Goal: Task Accomplishment & Management: Use online tool/utility

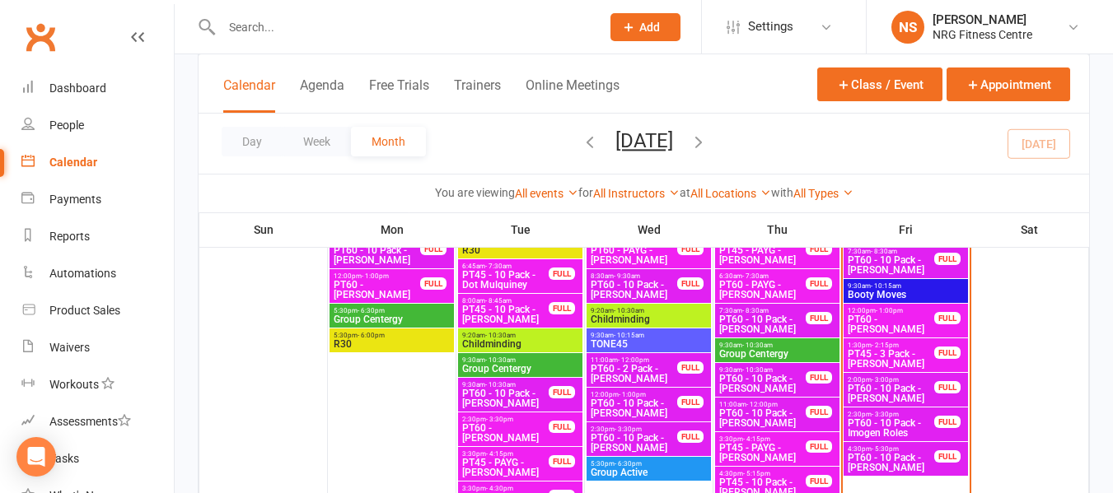
click at [748, 127] on div "Day Week Month August 2025 August 2025 Sun Mon Tue Wed Thu Fri Sat 27 28 29 30 …" at bounding box center [643, 144] width 890 height 60
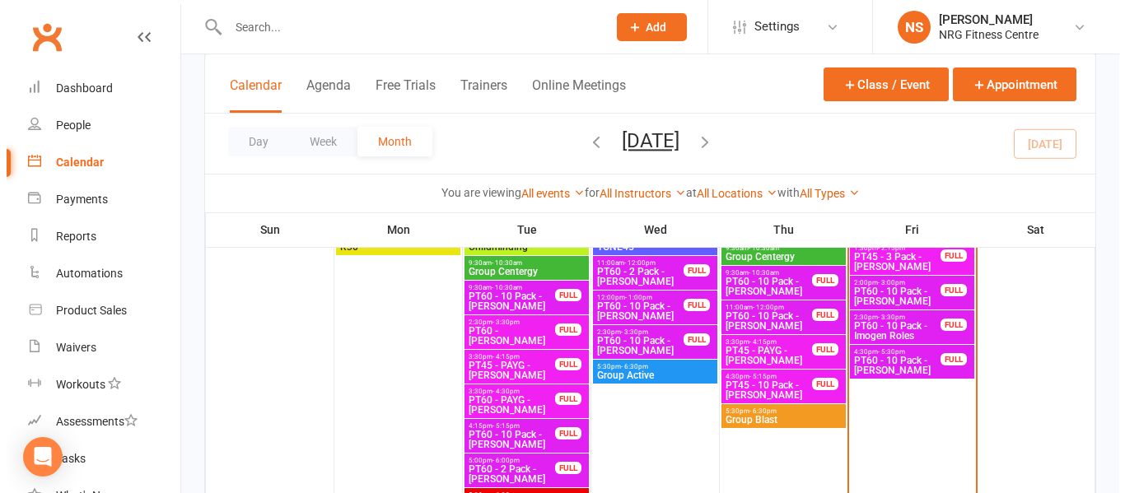
scroll to position [1255, 0]
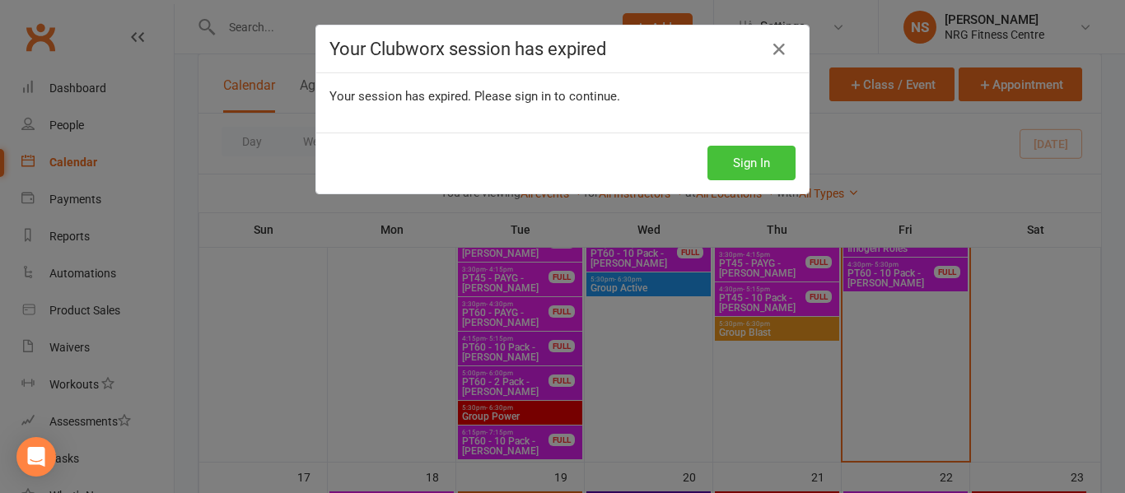
click at [711, 166] on button "Sign In" at bounding box center [752, 163] width 88 height 35
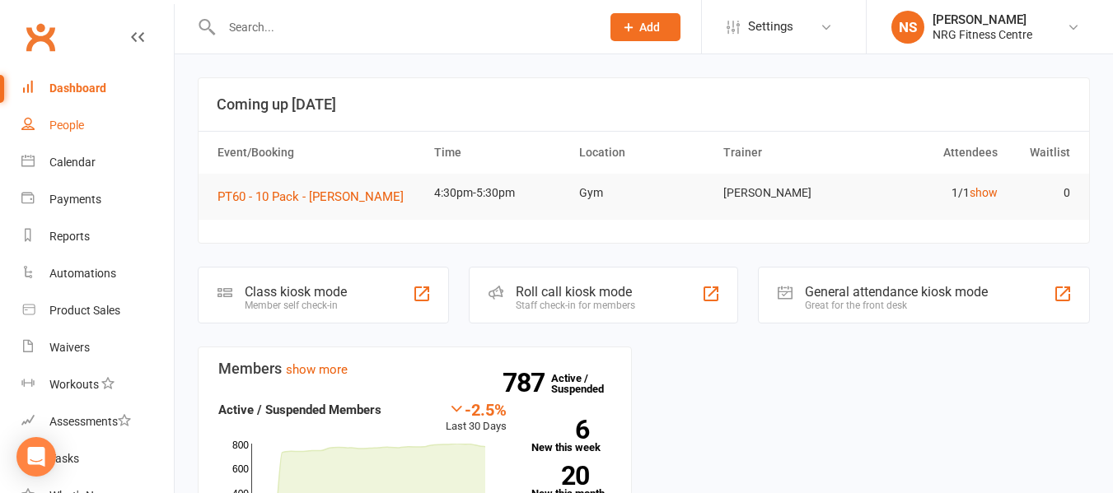
click at [57, 121] on div "People" at bounding box center [66, 125] width 35 height 13
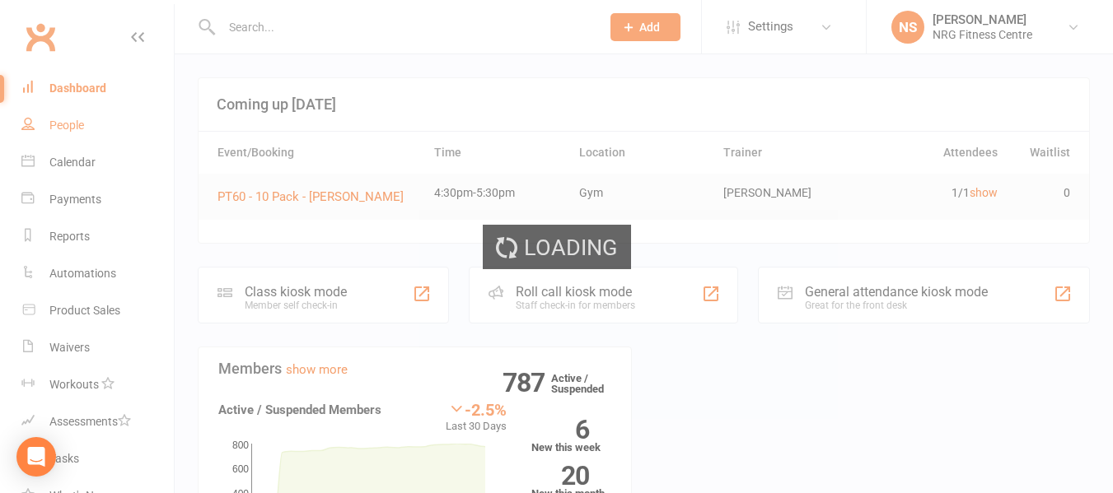
select select "100"
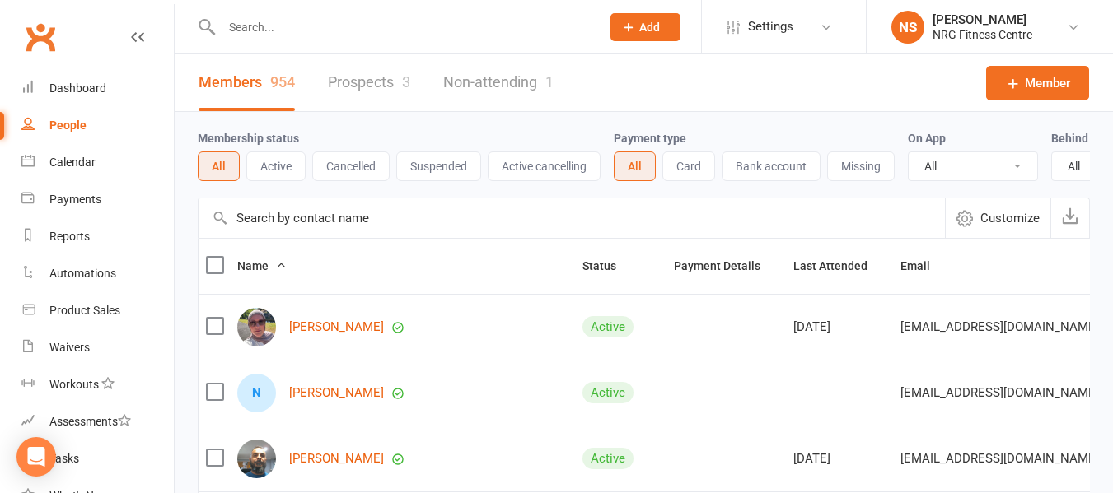
click at [277, 21] on input "text" at bounding box center [403, 27] width 372 height 23
paste input "Tom NEWCOMBE"
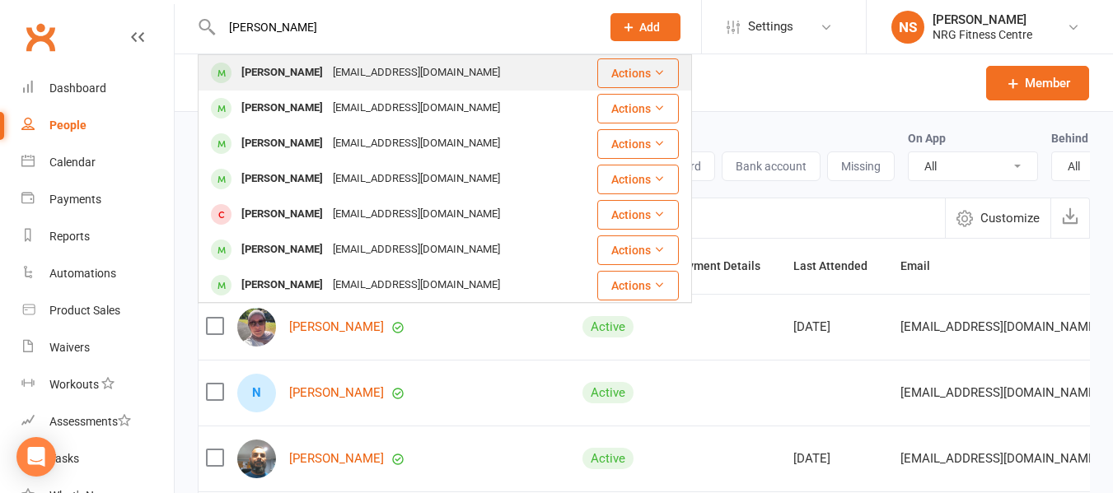
type input "Tom NEWCOMBE"
click at [309, 75] on div "Tom NEWCOMBE" at bounding box center [281, 73] width 91 height 24
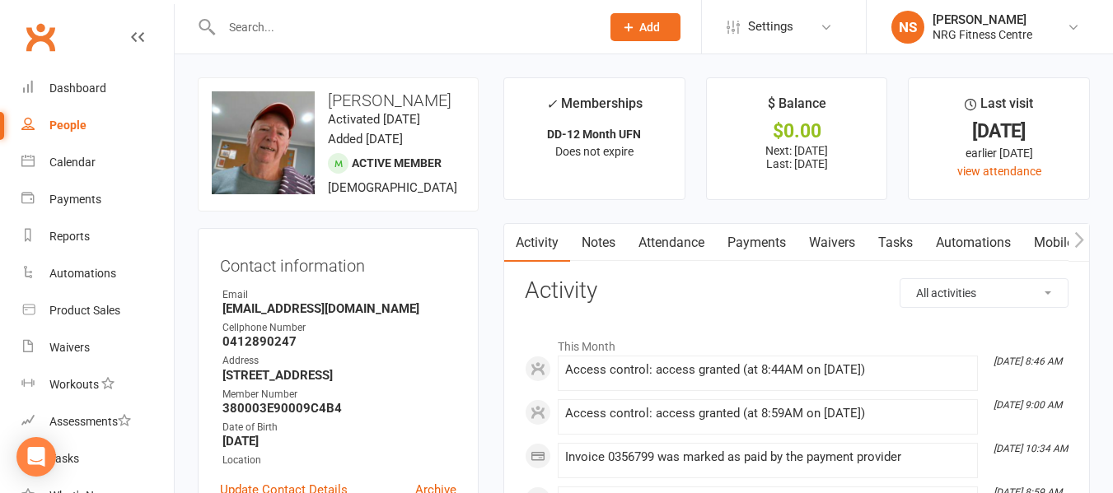
click at [86, 133] on link "People" at bounding box center [97, 125] width 152 height 37
select select "100"
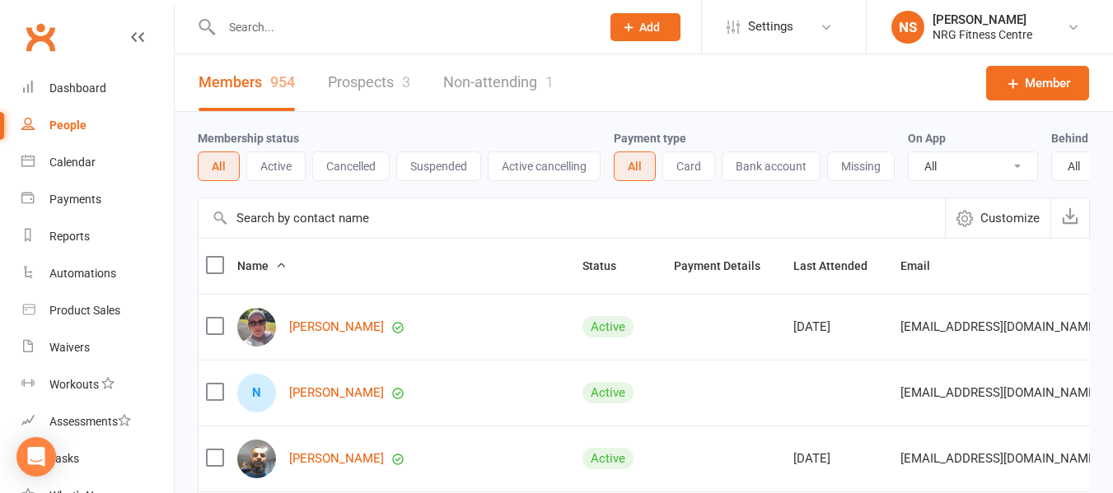
click at [279, 21] on input "text" at bounding box center [403, 27] width 372 height 23
paste input "Rosie Jacobs"
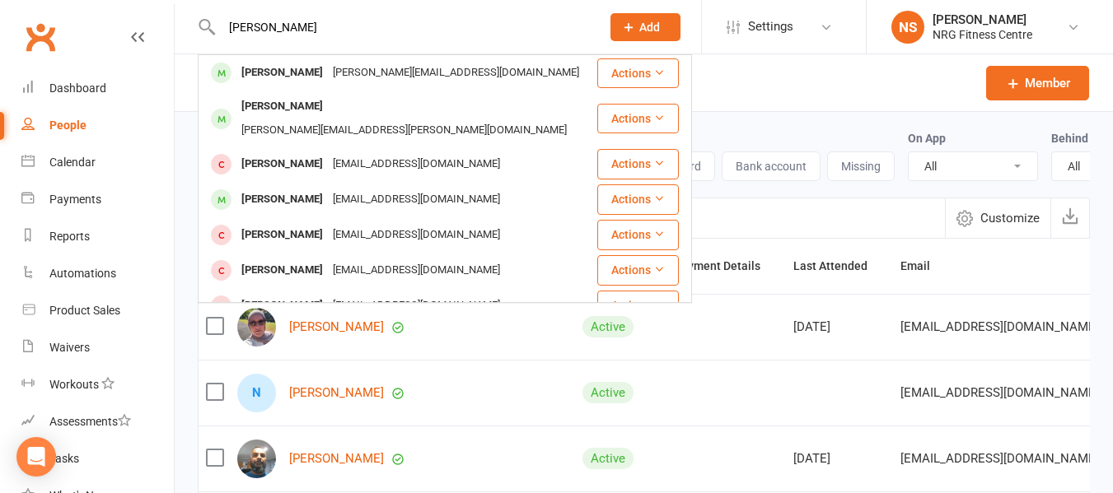
type input "Rosie Jacobs"
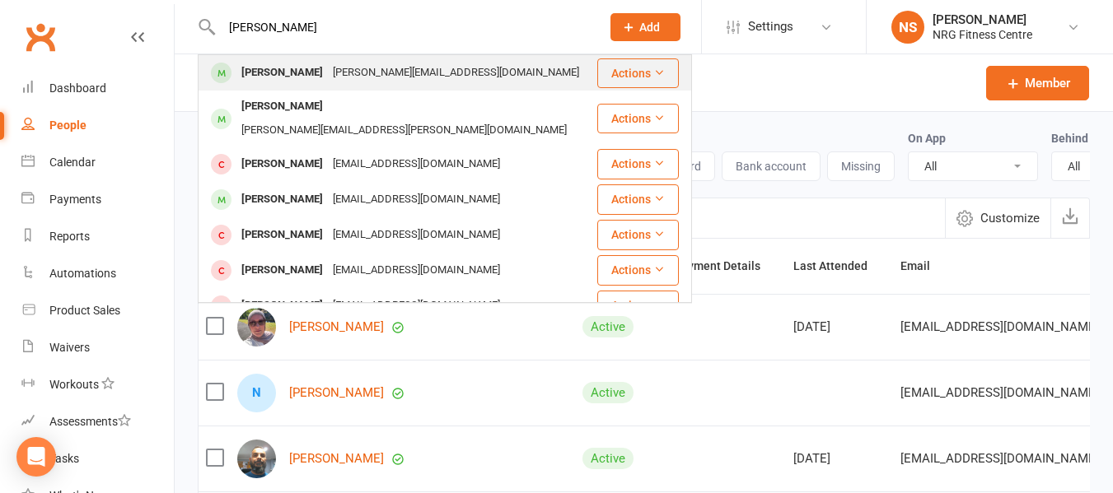
drag, startPoint x: 250, startPoint y: 96, endPoint x: 250, endPoint y: 76, distance: 19.8
click at [250, 76] on div "Rosie Jacobs" at bounding box center [281, 73] width 91 height 24
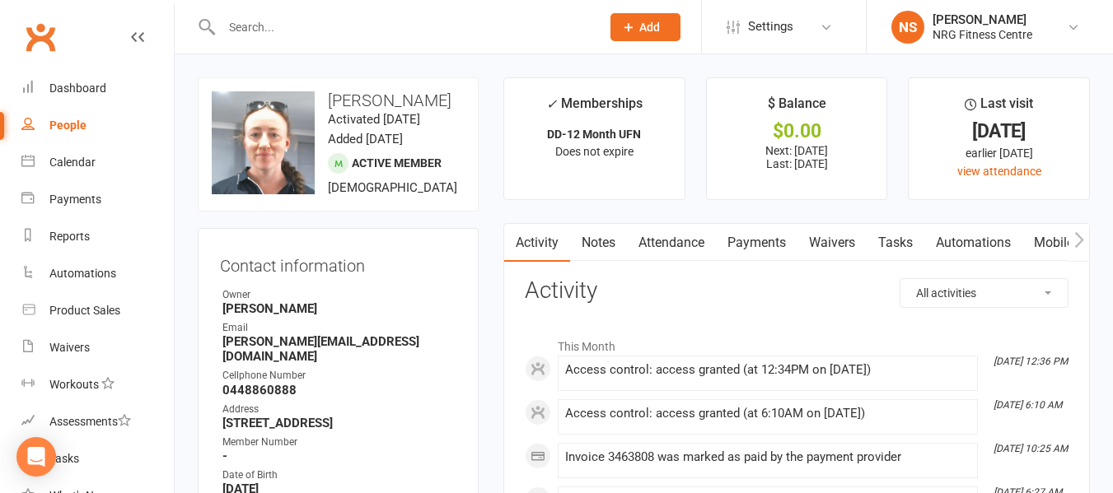
click at [86, 125] on link "People" at bounding box center [97, 125] width 152 height 37
select select "100"
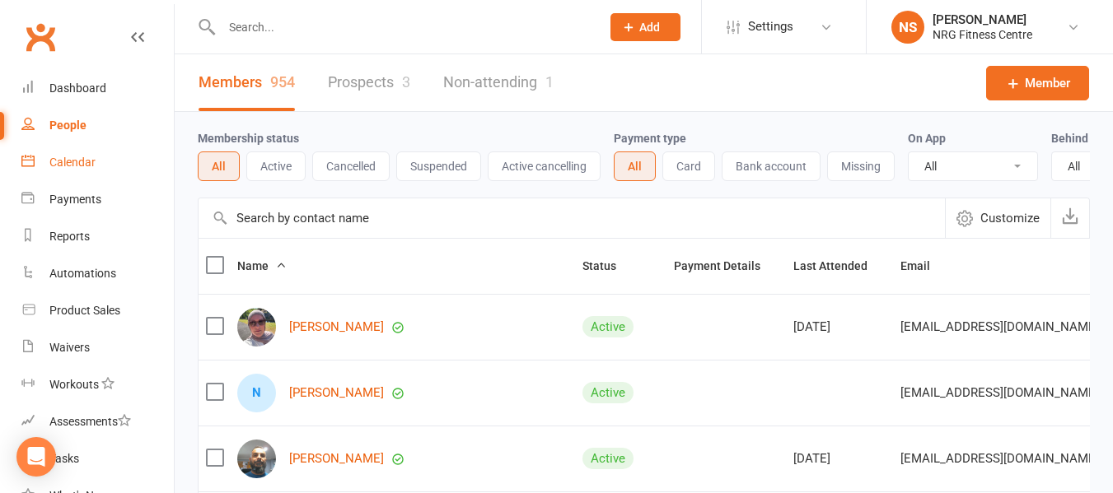
click at [100, 175] on link "Calendar" at bounding box center [97, 162] width 152 height 37
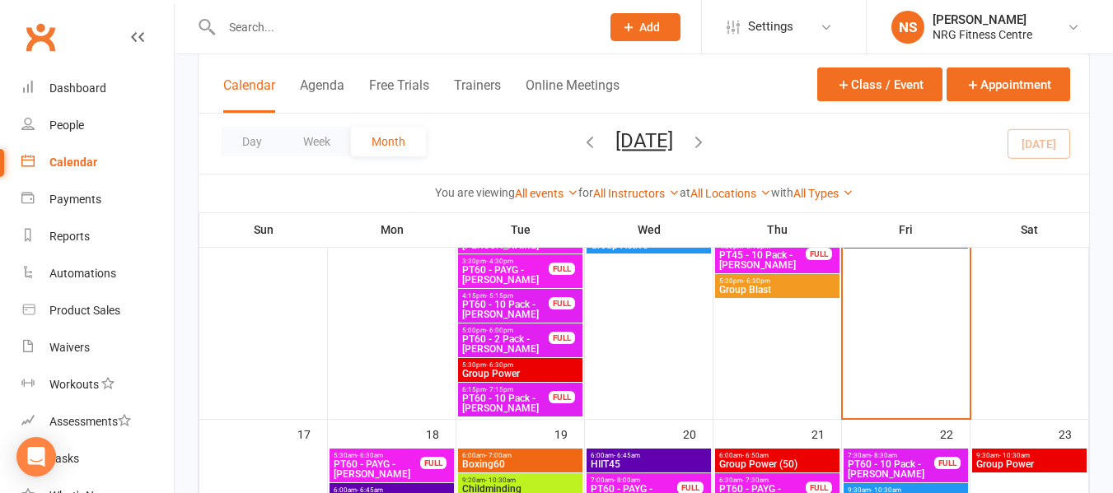
scroll to position [1483, 0]
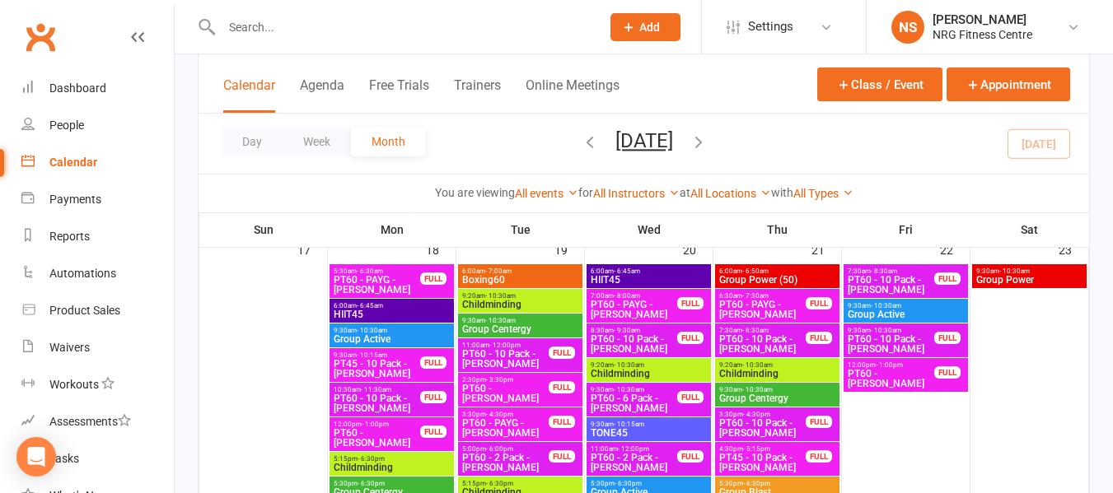
click at [548, 276] on span "Boxing60" at bounding box center [520, 280] width 118 height 10
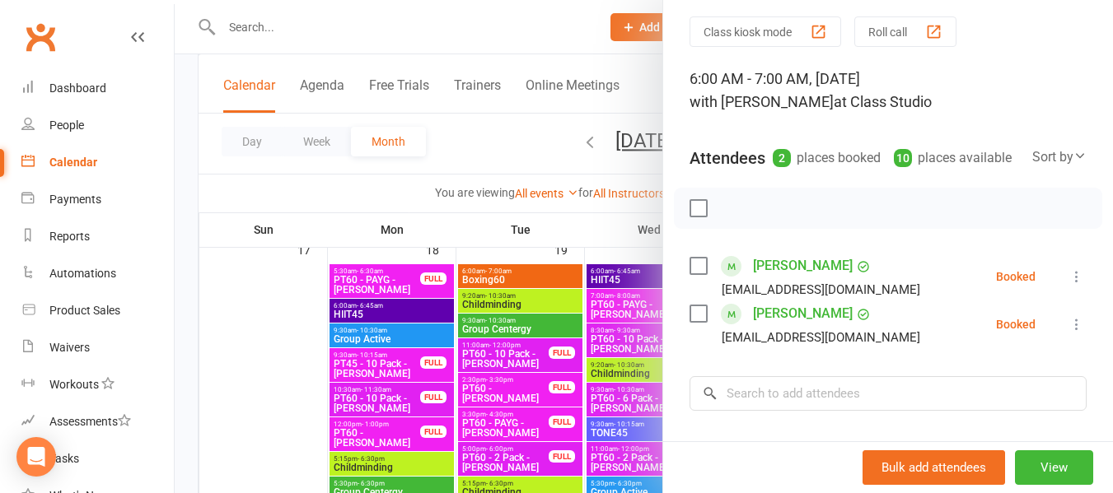
scroll to position [82, 0]
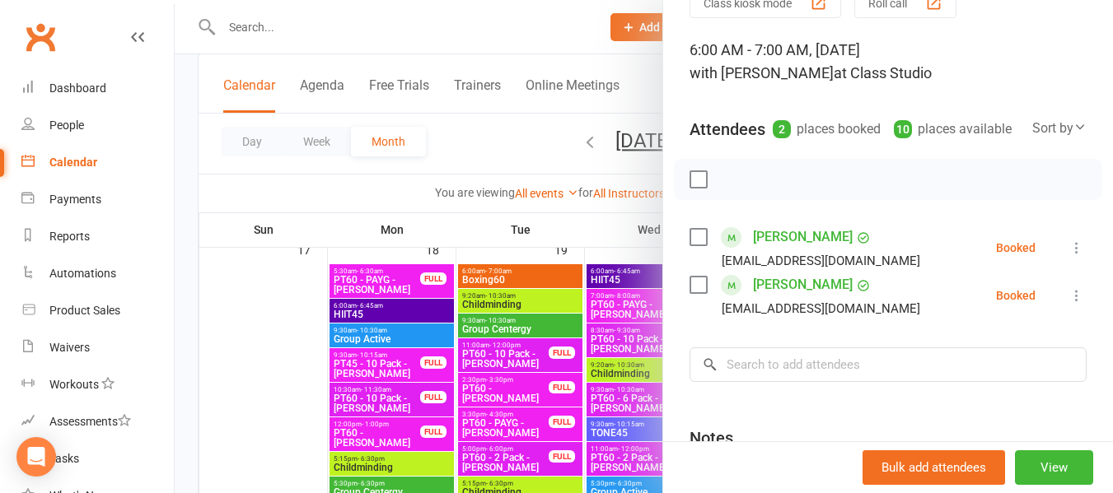
click at [451, 147] on div at bounding box center [644, 246] width 938 height 493
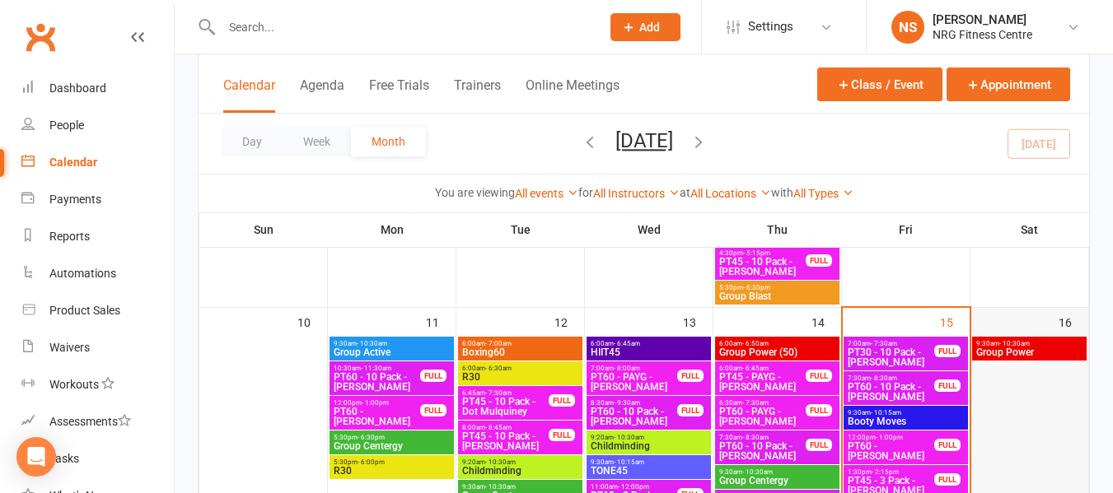
scroll to position [906, 0]
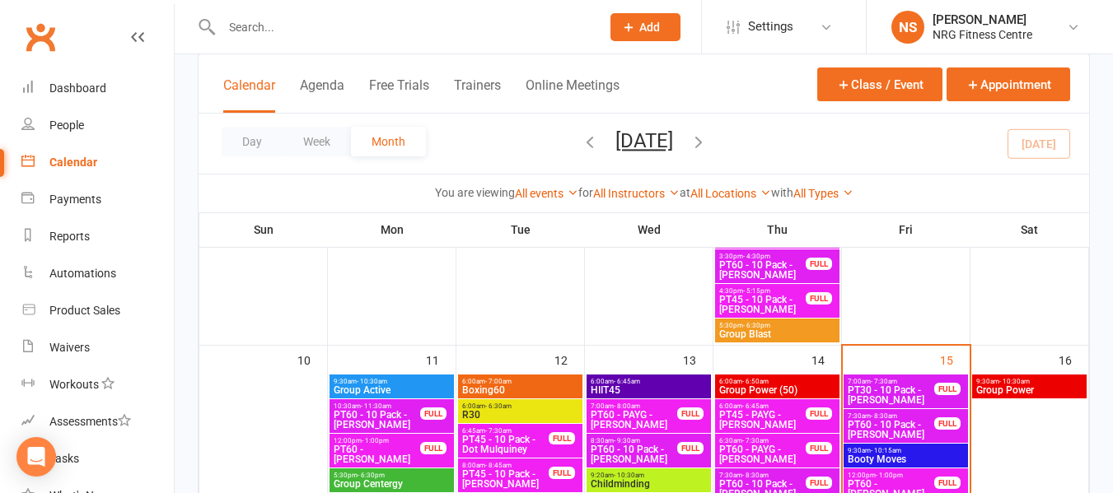
click at [283, 40] on div at bounding box center [393, 27] width 391 height 54
click at [283, 19] on input "text" at bounding box center [403, 27] width 372 height 23
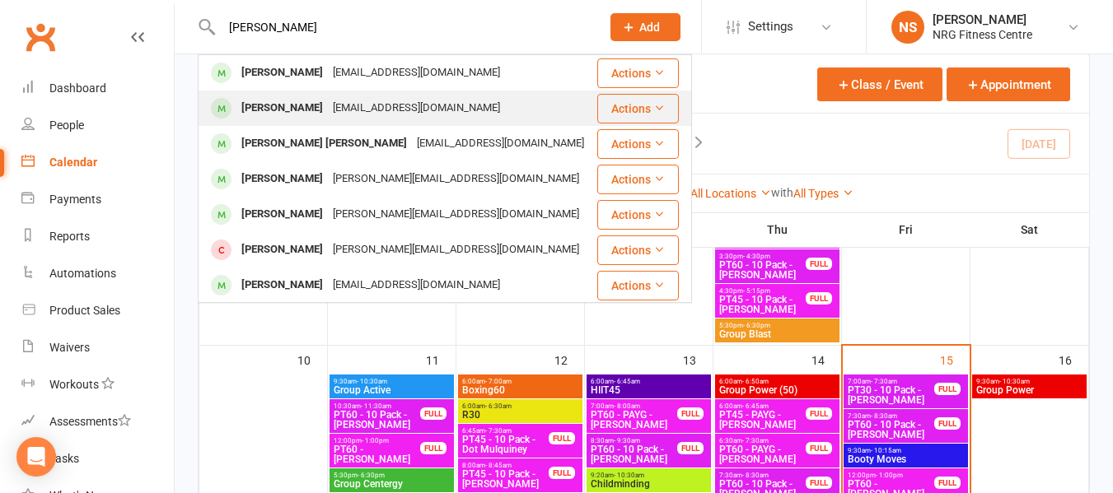
type input "ann"
click at [300, 110] on div "Anna MAHER" at bounding box center [281, 108] width 91 height 24
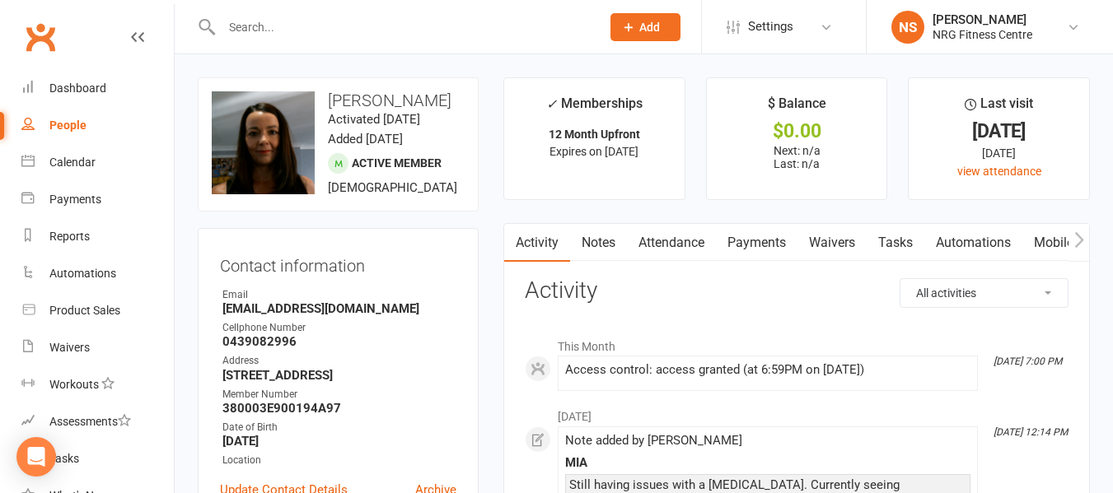
click at [301, 24] on input "text" at bounding box center [403, 27] width 372 height 23
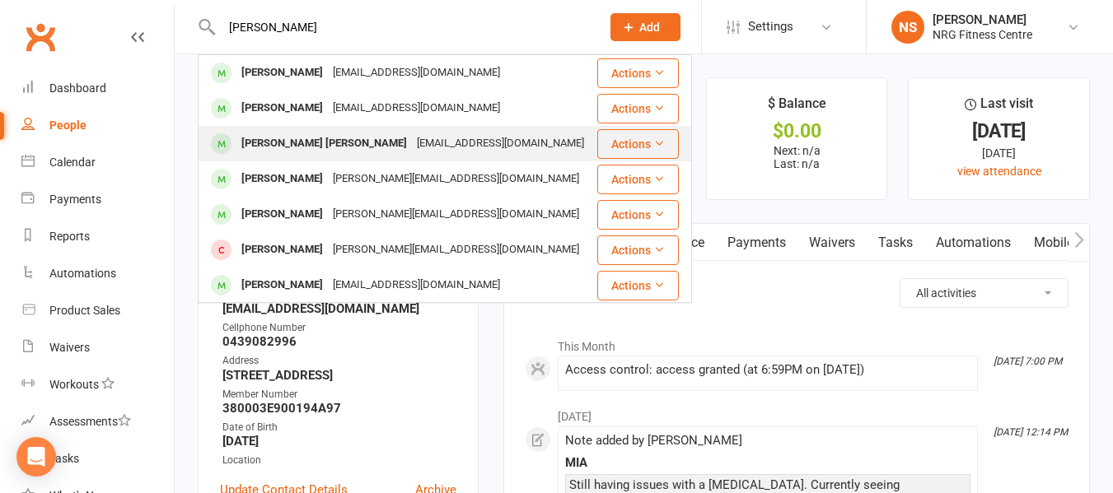
type input "ann"
click at [333, 153] on div "Ann Maree CHAPMAN" at bounding box center [323, 144] width 175 height 24
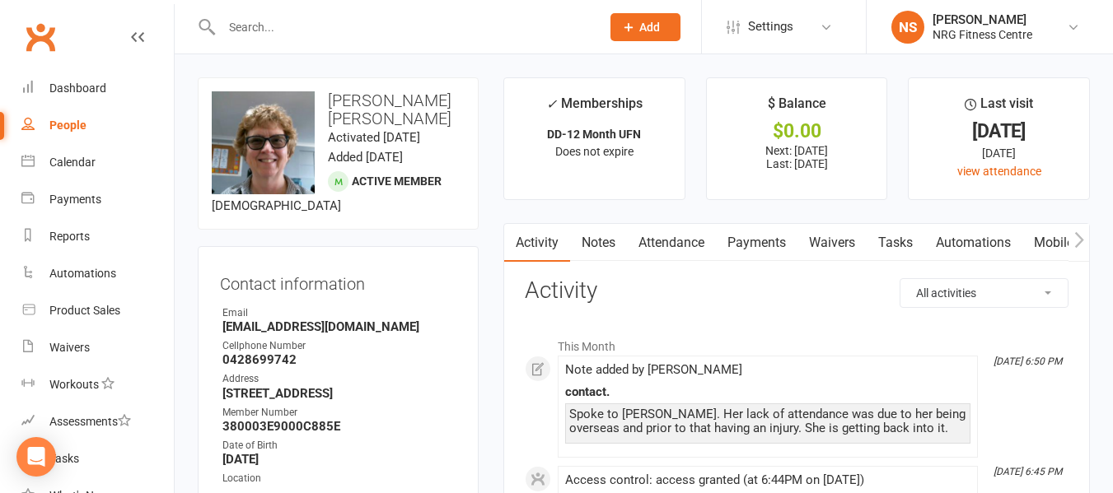
drag, startPoint x: 508, startPoint y: 261, endPoint x: 941, endPoint y: 328, distance: 438.3
click at [453, 293] on h3 "Contact information" at bounding box center [338, 281] width 236 height 25
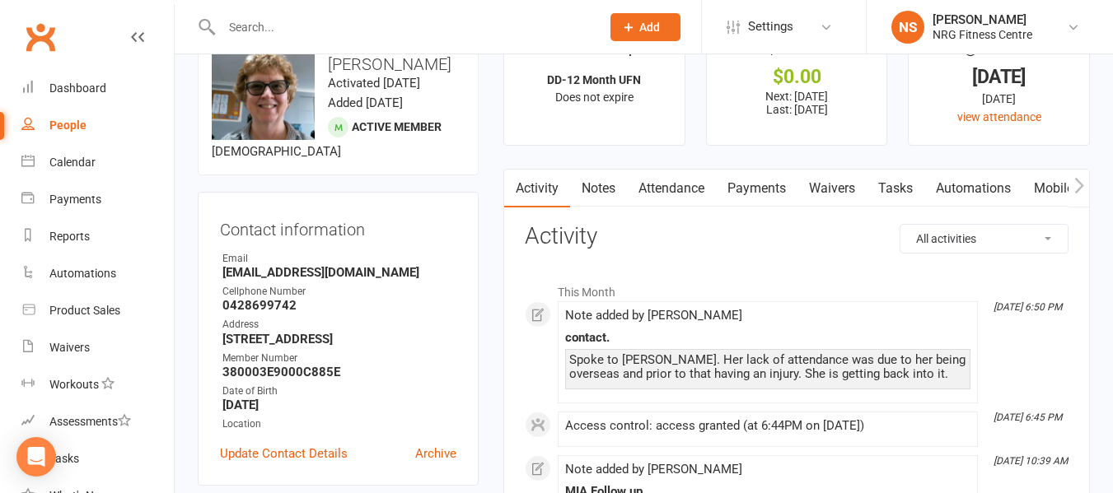
scroll to position [82, 0]
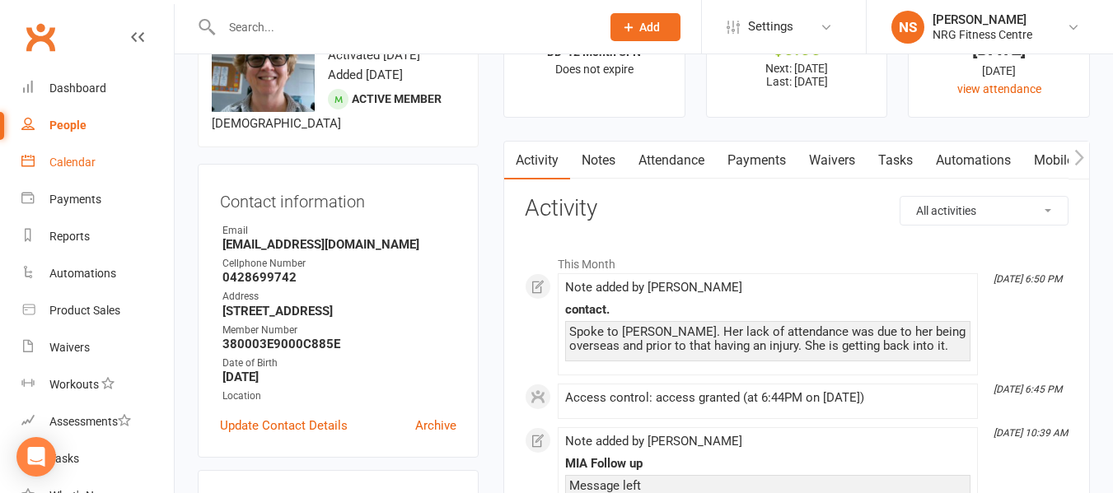
click at [82, 173] on link "Calendar" at bounding box center [97, 162] width 152 height 37
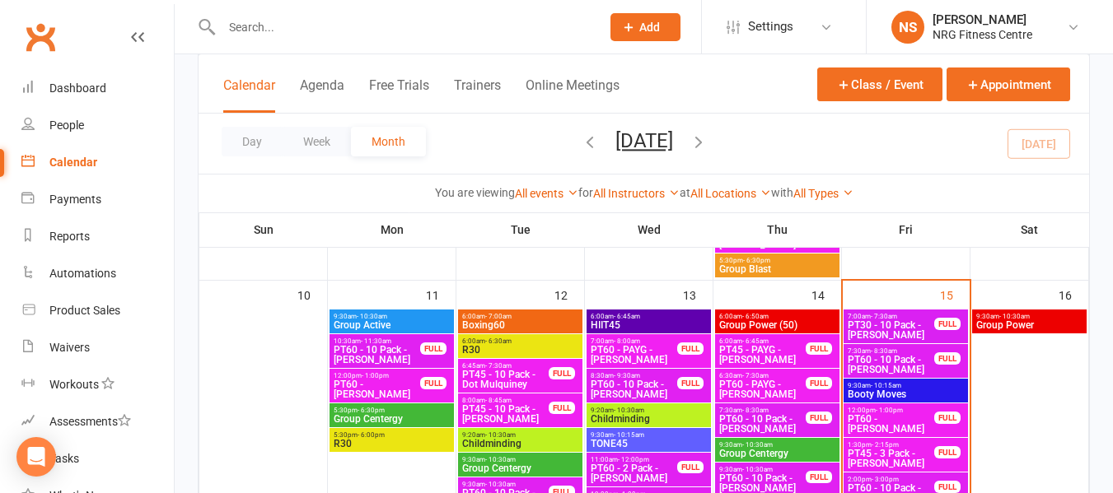
scroll to position [949, 0]
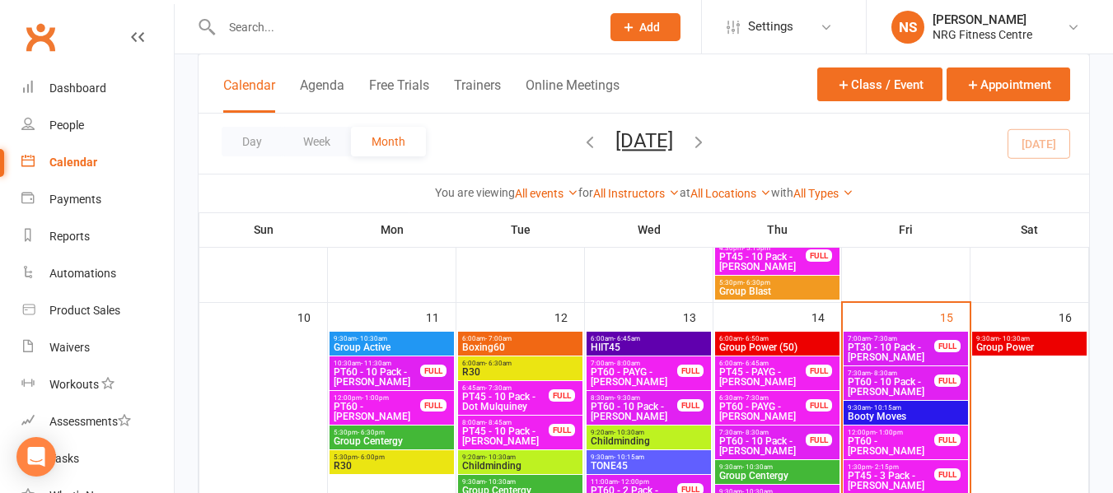
click at [918, 418] on span "Booty Moves" at bounding box center [906, 417] width 118 height 10
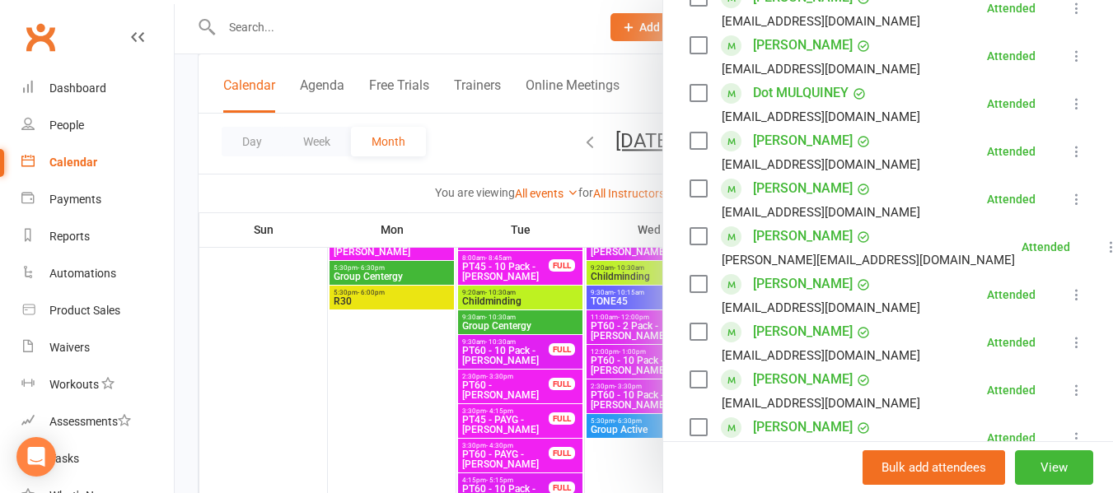
scroll to position [466, 0]
drag, startPoint x: 487, startPoint y: 153, endPoint x: 530, endPoint y: 204, distance: 67.2
click at [487, 153] on div at bounding box center [644, 246] width 938 height 493
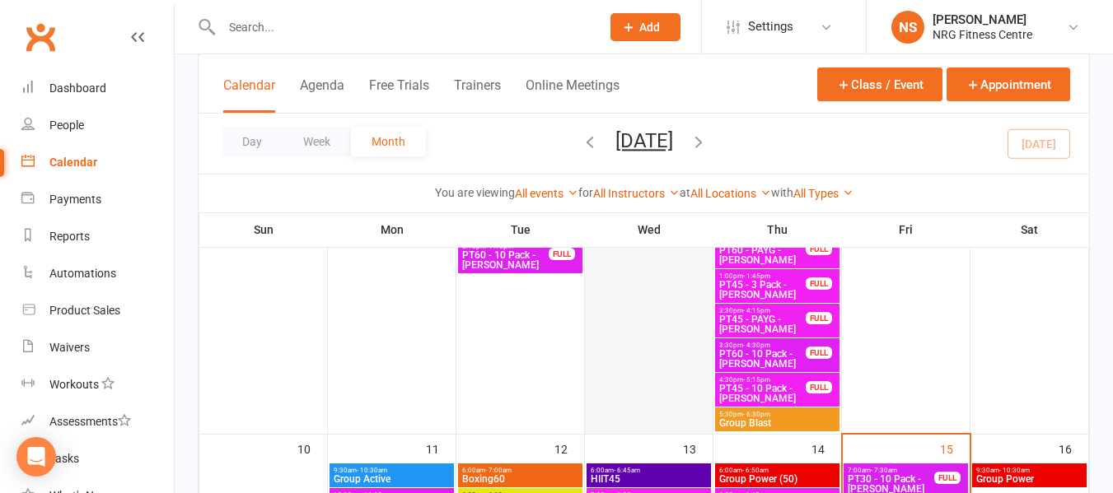
scroll to position [866, 0]
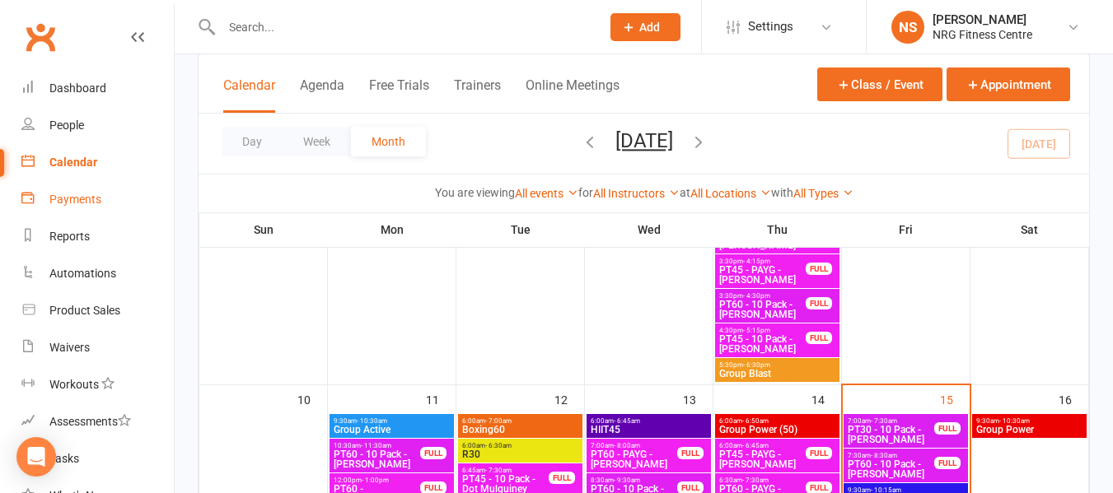
click at [99, 198] on div "Payments" at bounding box center [75, 199] width 52 height 13
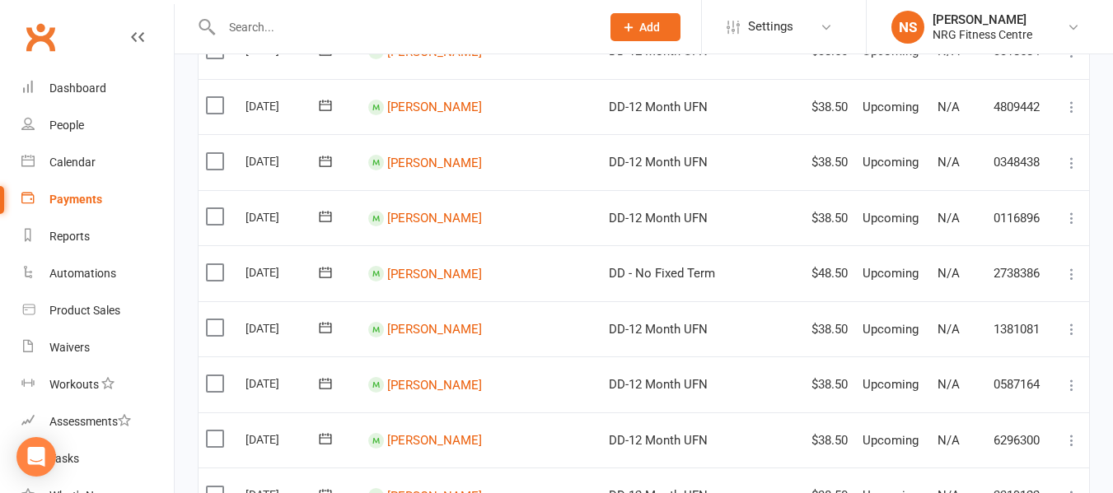
scroll to position [412, 0]
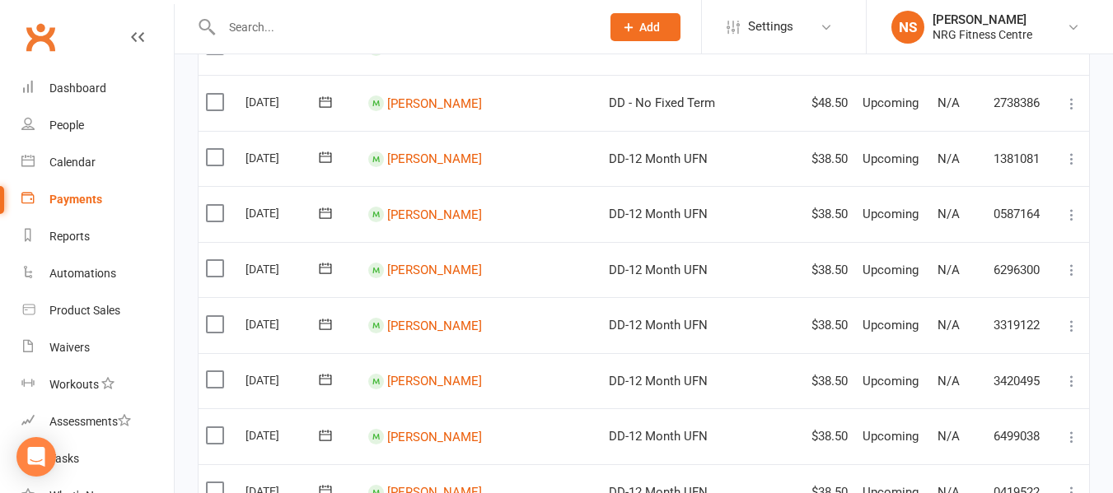
click at [94, 208] on link "Payments" at bounding box center [97, 199] width 152 height 37
click at [122, 100] on link "Dashboard" at bounding box center [97, 88] width 152 height 37
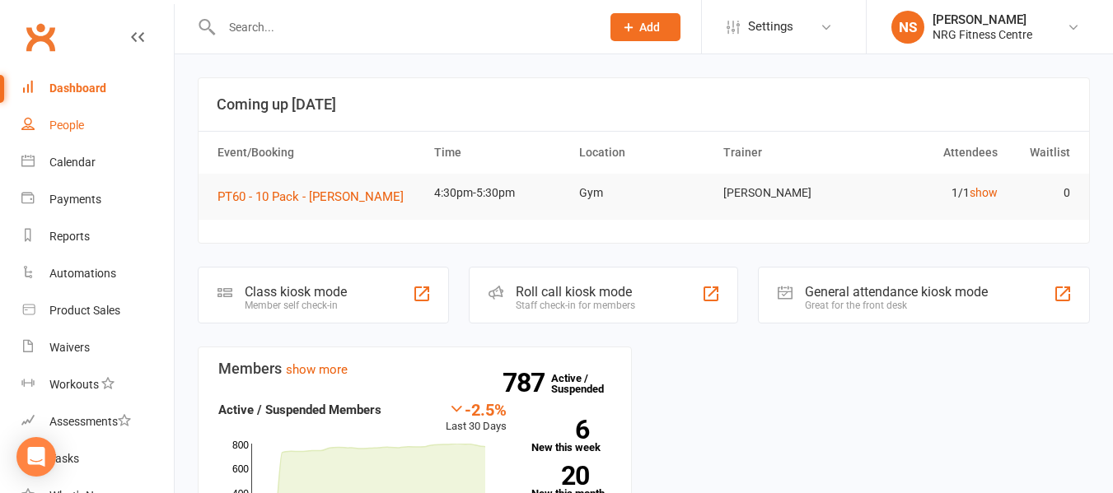
click at [87, 138] on link "People" at bounding box center [97, 125] width 152 height 37
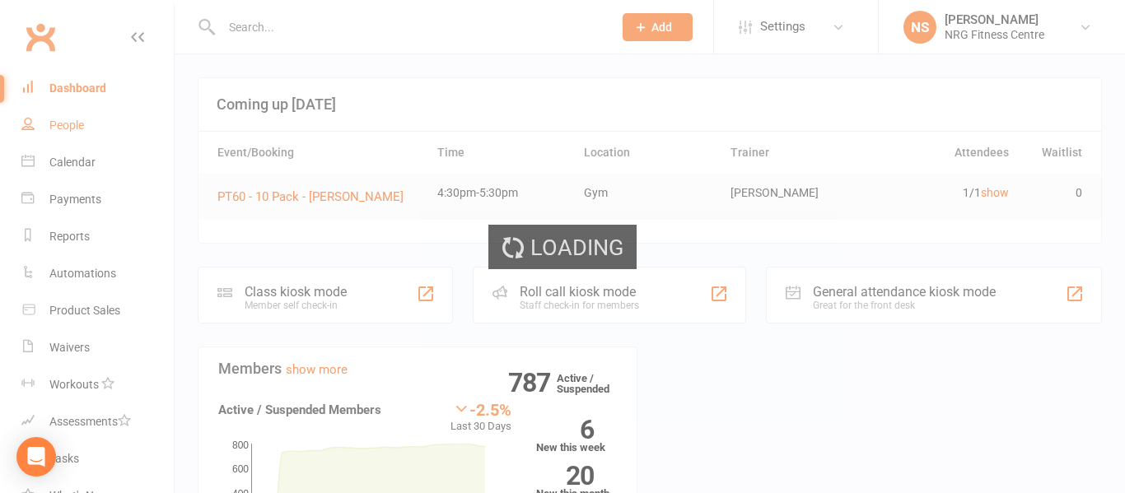
select select "100"
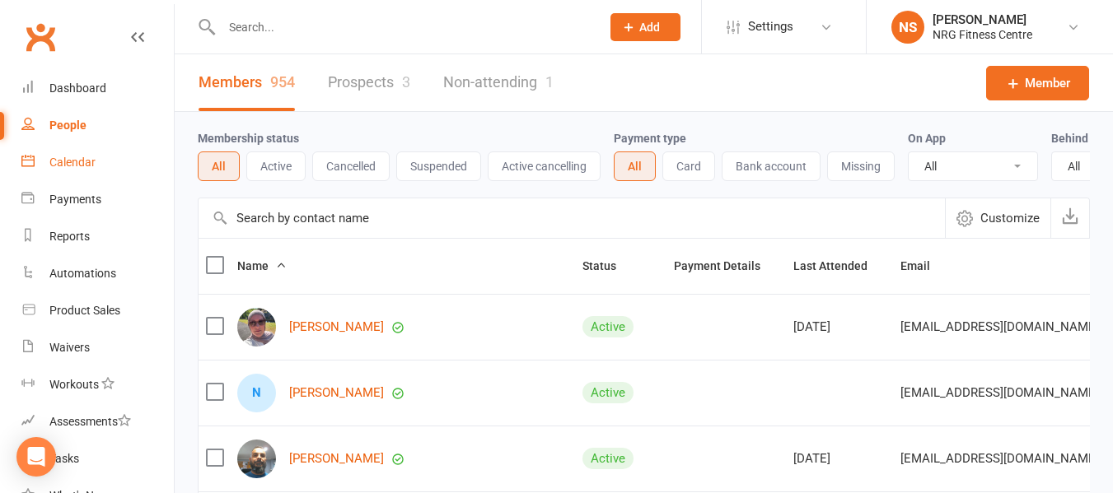
click at [105, 171] on link "Calendar" at bounding box center [97, 162] width 152 height 37
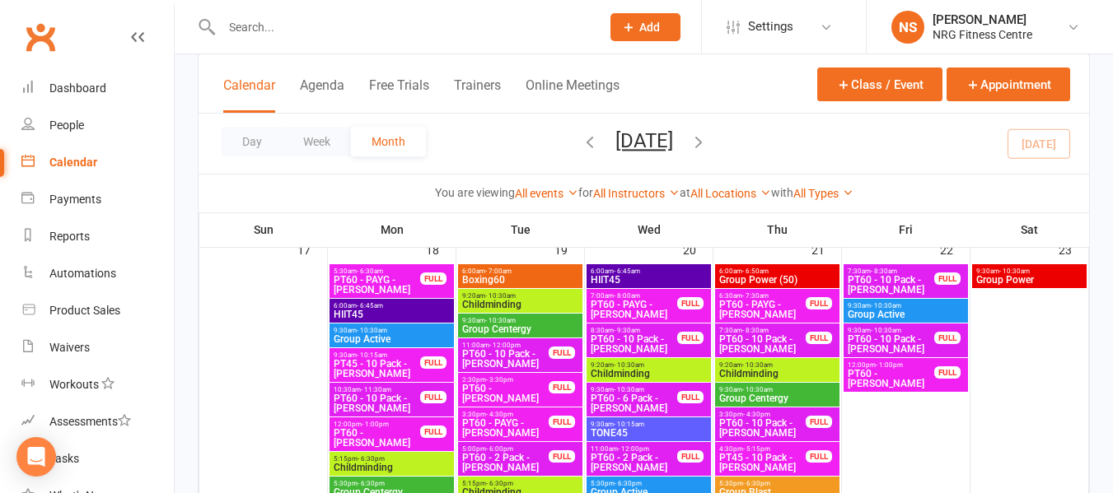
scroll to position [1565, 0]
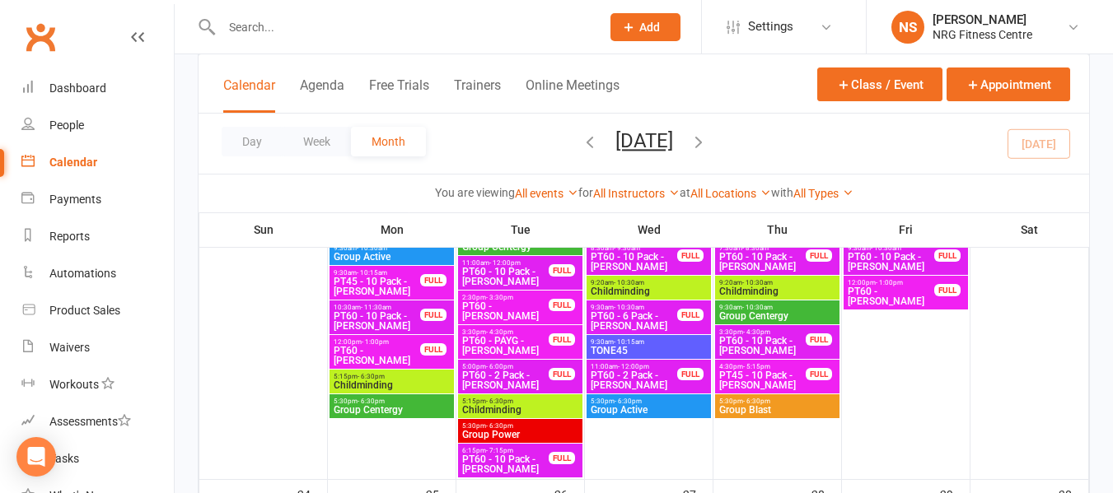
click at [303, 21] on input "text" at bounding box center [403, 27] width 372 height 23
drag, startPoint x: 303, startPoint y: 14, endPoint x: 293, endPoint y: 27, distance: 16.5
click at [302, 14] on div at bounding box center [393, 27] width 391 height 54
click at [293, 27] on input "text" at bounding box center [403, 27] width 372 height 23
paste input "Moid KHAN"
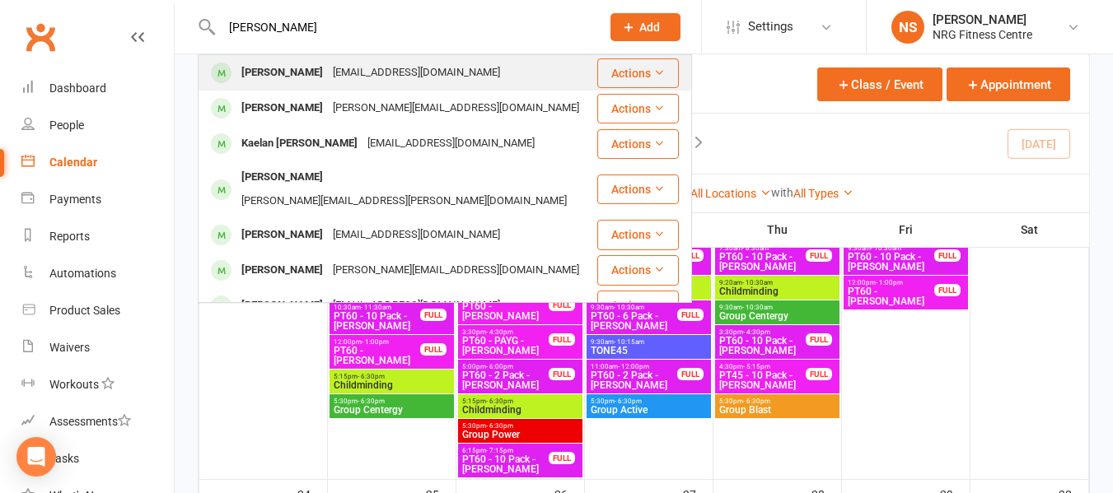
type input "Moid KHAN"
click at [287, 68] on div "Moid KHAN" at bounding box center [281, 73] width 91 height 24
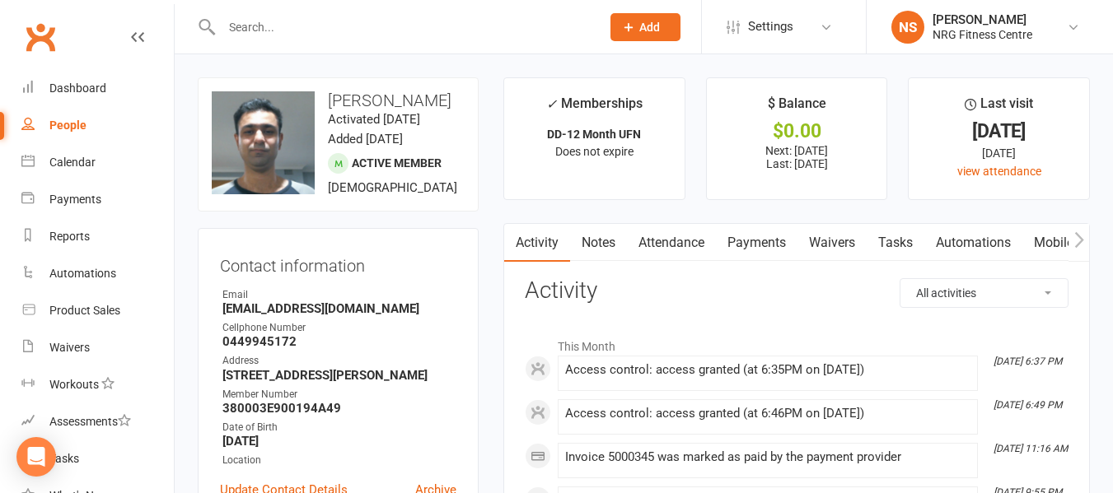
click at [739, 241] on link "Payments" at bounding box center [757, 243] width 82 height 38
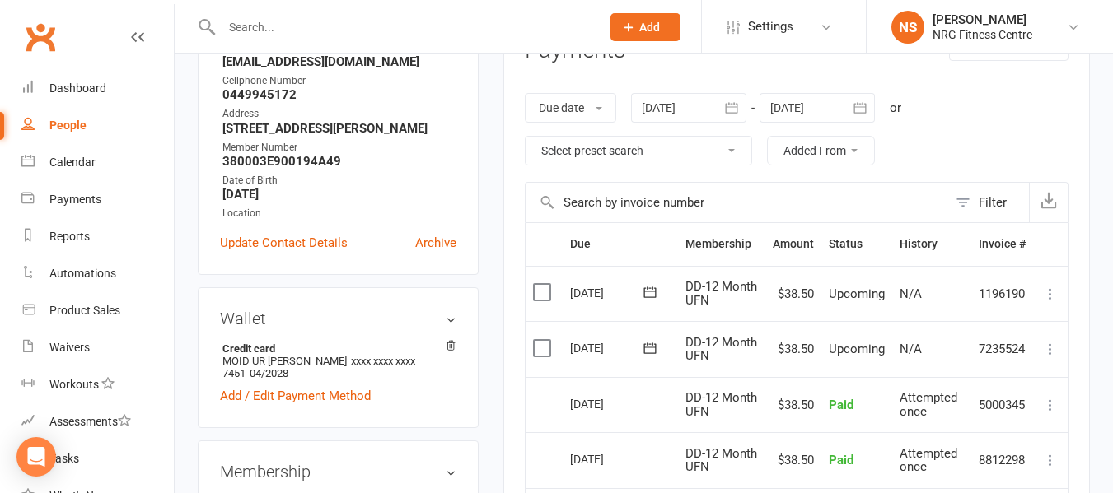
scroll to position [329, 0]
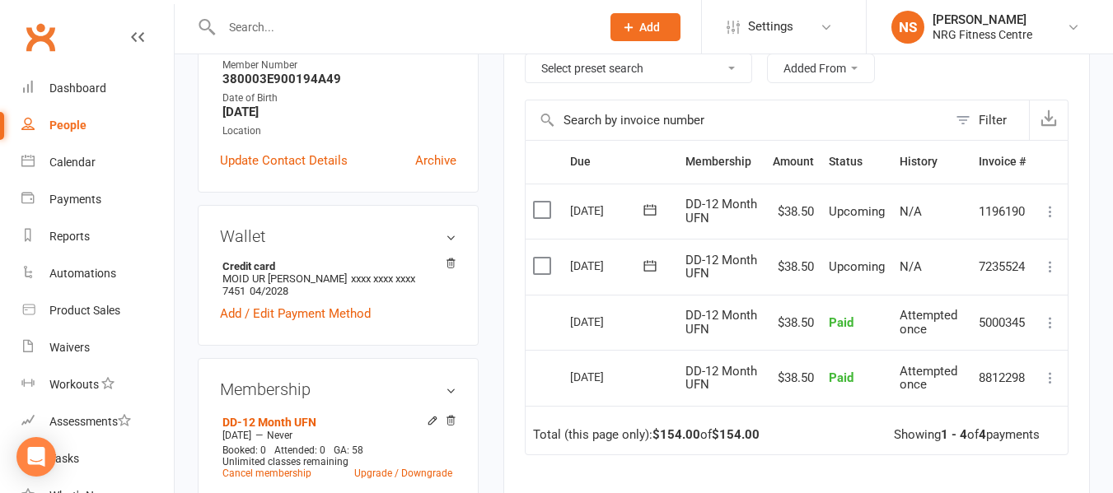
drag, startPoint x: 488, startPoint y: 332, endPoint x: 450, endPoint y: 203, distance: 134.7
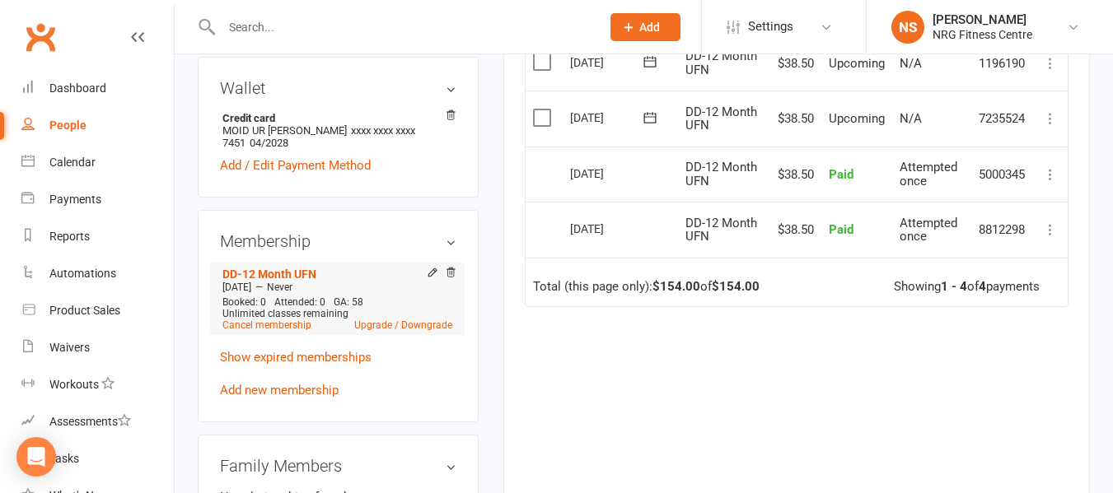
scroll to position [494, 0]
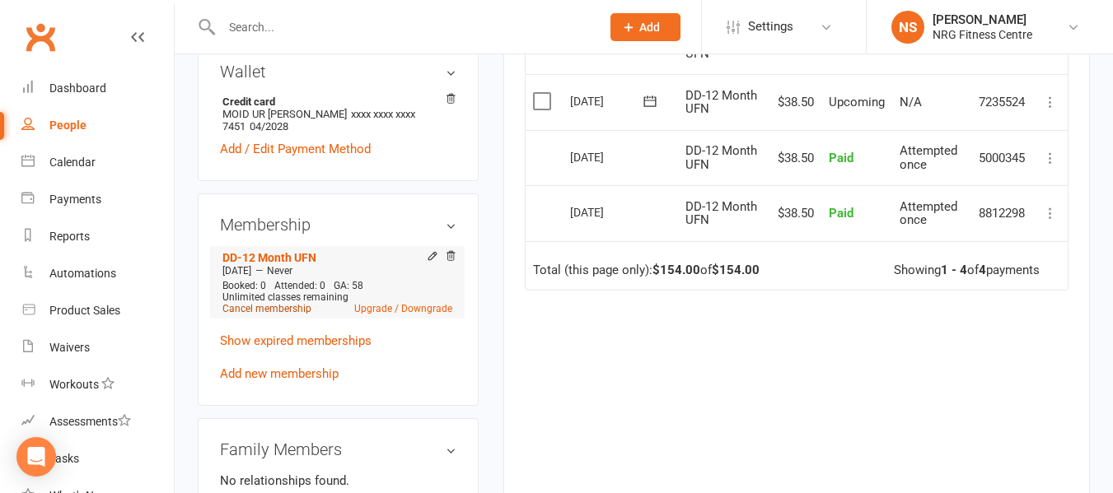
click at [291, 315] on link "Cancel membership" at bounding box center [266, 309] width 89 height 12
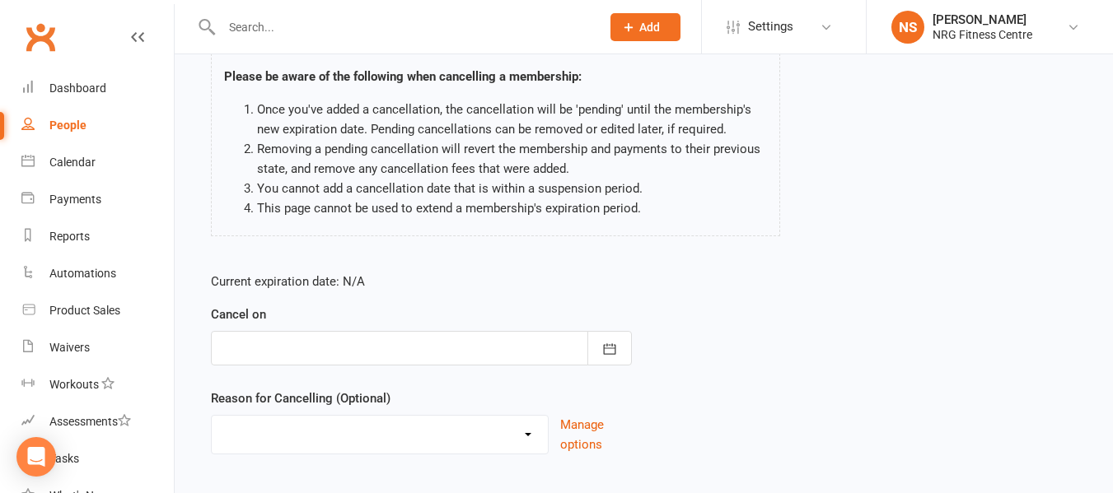
scroll to position [165, 0]
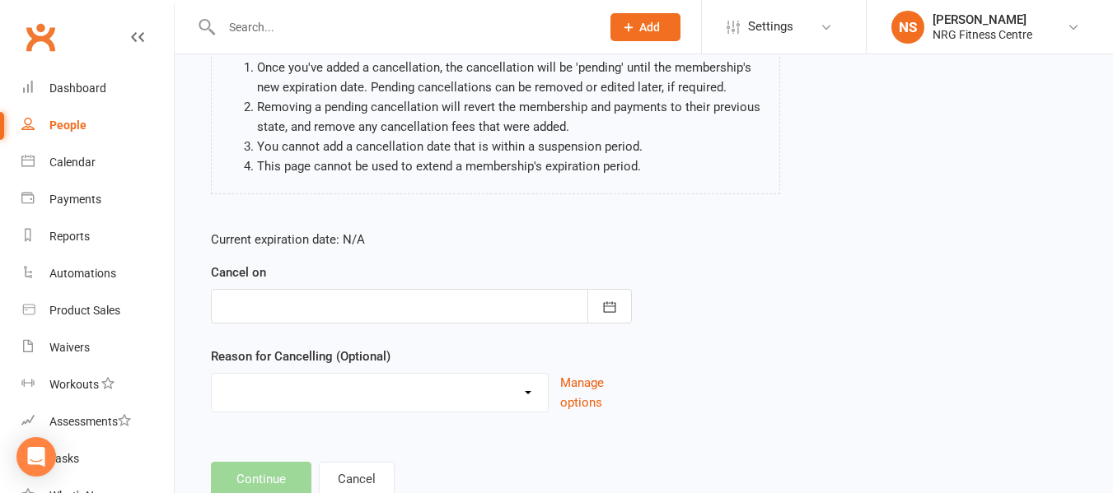
click at [313, 312] on div at bounding box center [421, 306] width 421 height 35
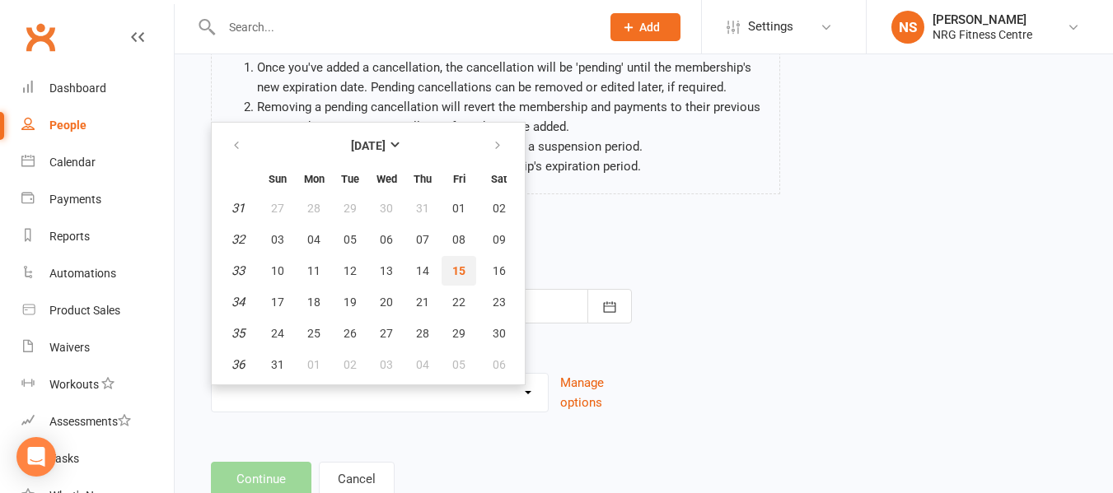
click at [461, 272] on span "15" at bounding box center [458, 270] width 13 height 13
type input "[DATE]"
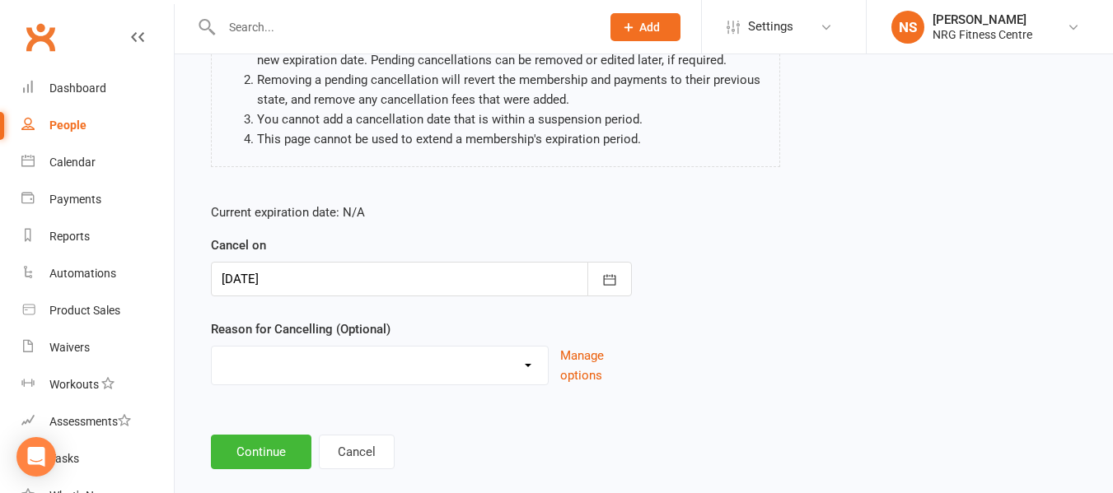
scroll to position [218, 0]
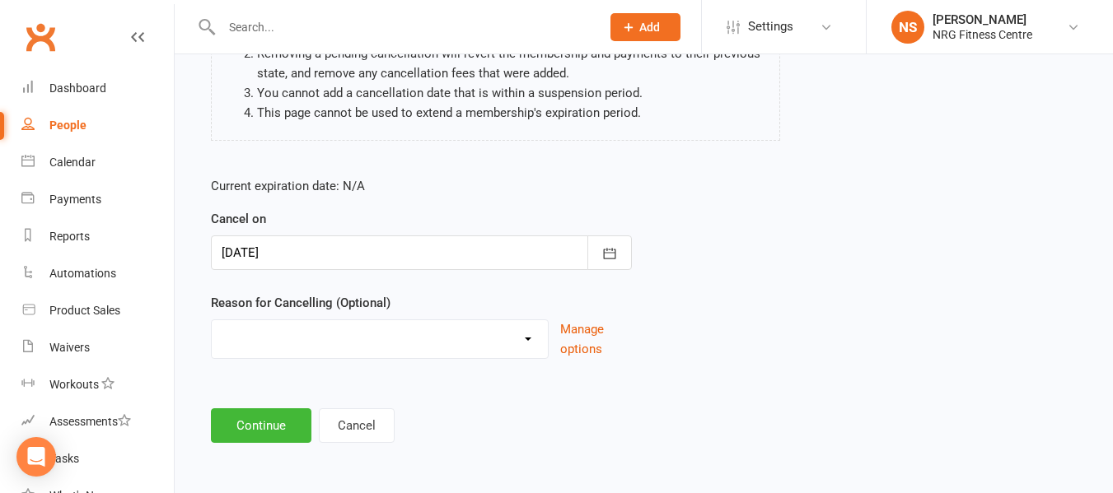
click at [345, 348] on select "Excessive failed payments Holiday Injury Medical Moving Other reason" at bounding box center [380, 336] width 336 height 33
select select "4"
click at [212, 320] on select "Excessive failed payments Holiday Injury Medical Moving Other reason" at bounding box center [380, 336] width 336 height 33
click at [302, 339] on select "Excessive failed payments Holiday Injury Medical Moving Other reason" at bounding box center [380, 336] width 336 height 33
click at [212, 320] on select "Excessive failed payments Holiday Injury Medical Moving Other reason" at bounding box center [380, 336] width 336 height 33
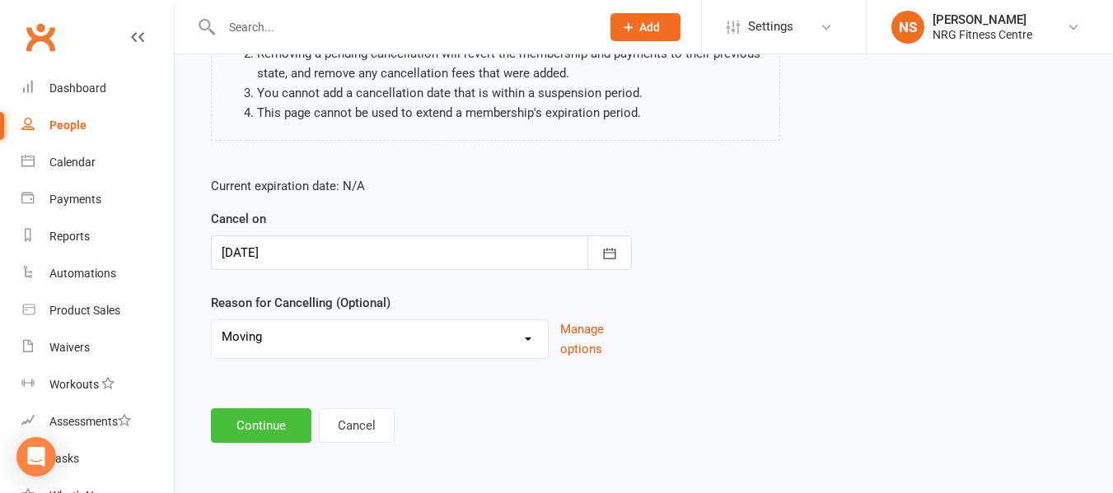
click at [294, 421] on button "Continue" at bounding box center [261, 426] width 100 height 35
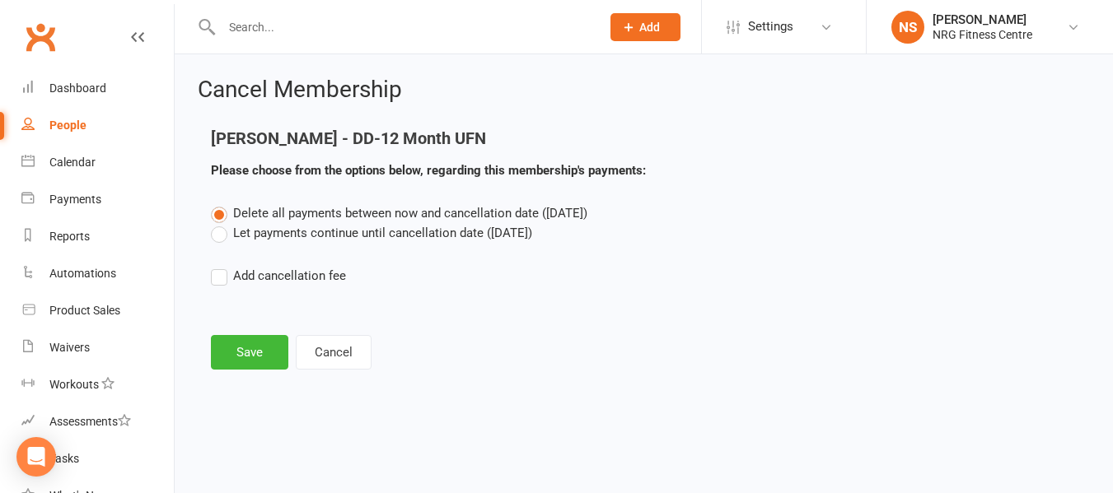
scroll to position [0, 0]
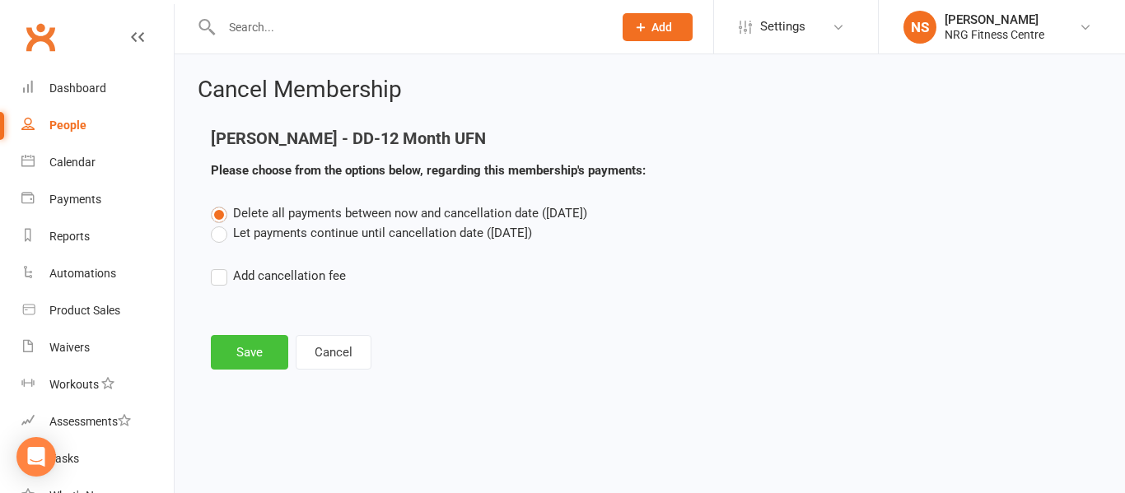
click at [254, 353] on button "Save" at bounding box center [249, 352] width 77 height 35
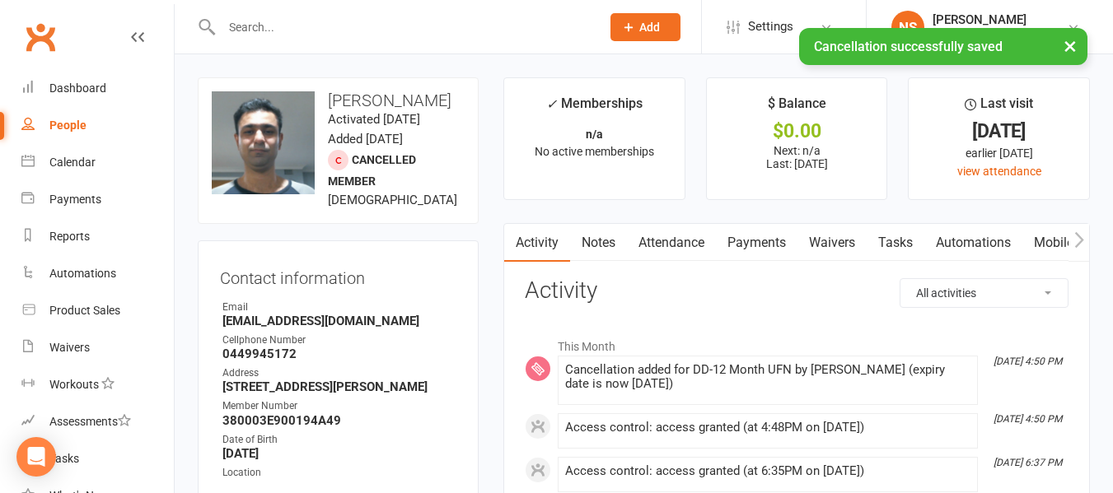
click at [1077, 240] on icon "button" at bounding box center [1079, 239] width 10 height 17
click at [916, 245] on link "Access Control" at bounding box center [928, 243] width 110 height 38
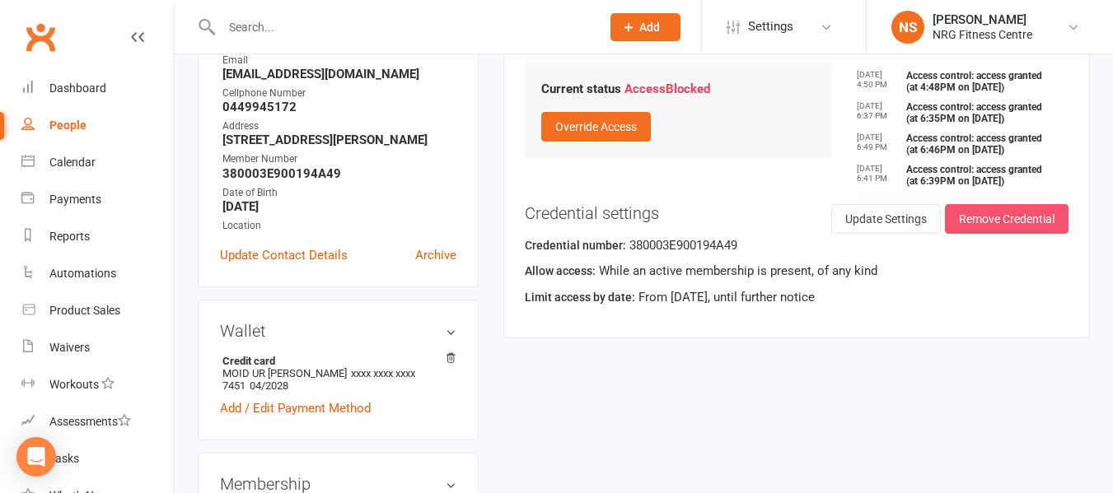
click at [981, 213] on button "Remove Credential" at bounding box center [1007, 219] width 124 height 30
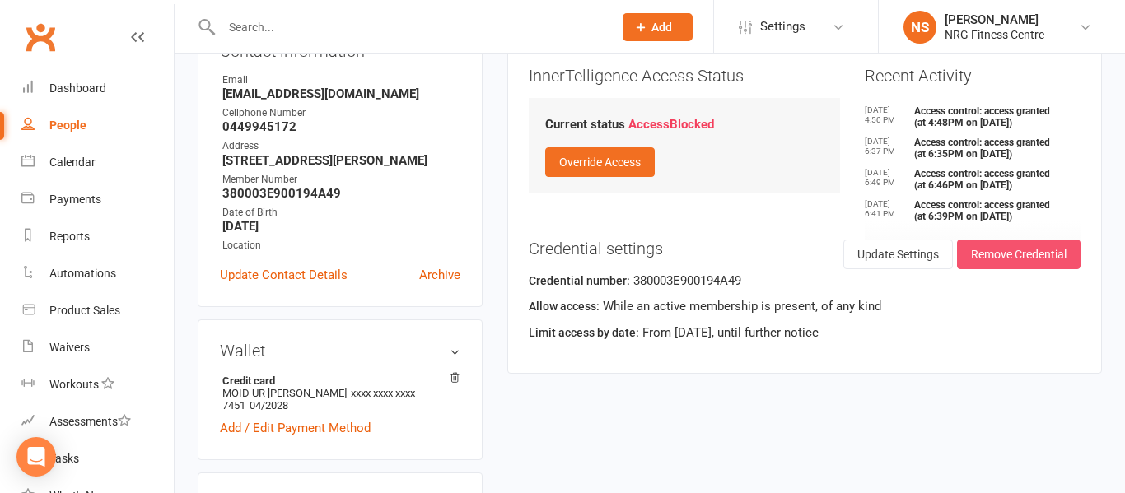
scroll to position [0, 237]
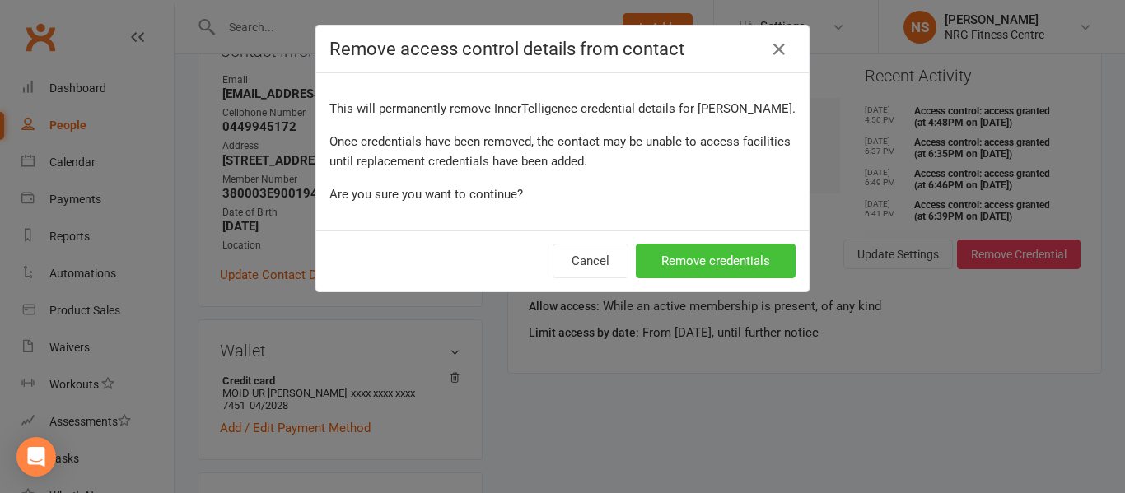
click at [721, 252] on button "Remove credentials" at bounding box center [716, 261] width 160 height 35
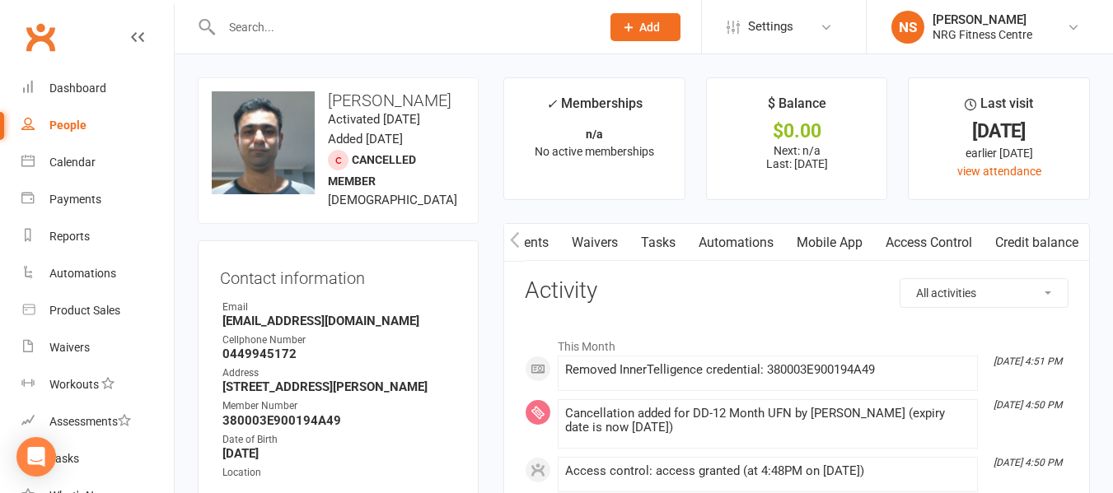
click at [510, 243] on icon "button" at bounding box center [515, 239] width 10 height 17
click at [56, 129] on div "People" at bounding box center [67, 125] width 37 height 13
select select "100"
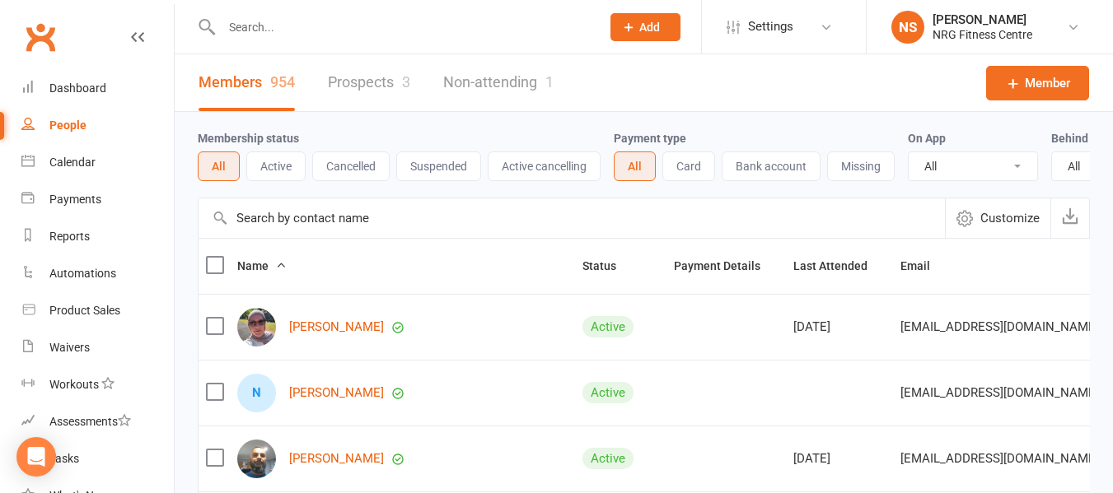
click at [261, 34] on input "text" at bounding box center [403, 27] width 372 height 23
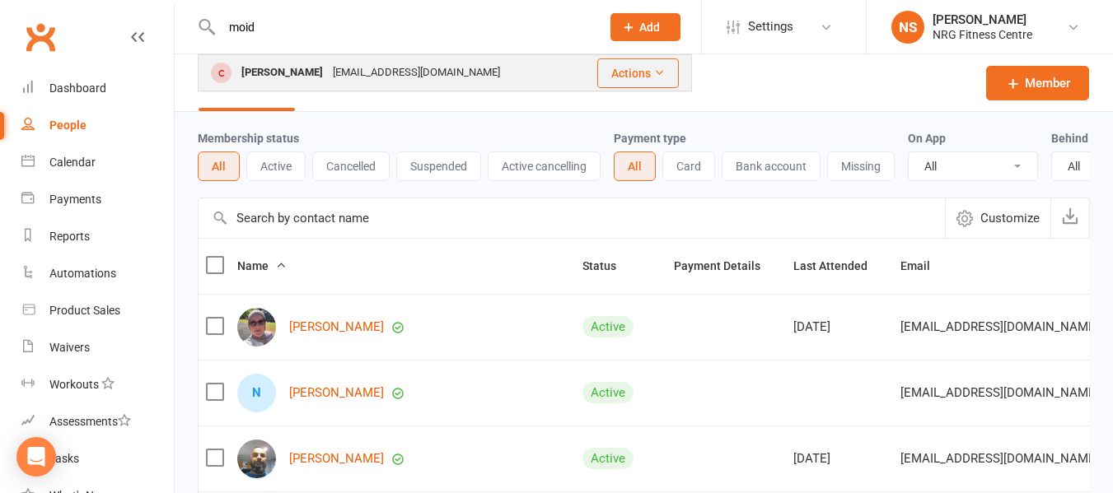
type input "moid"
click at [297, 62] on div "Moid KHAN" at bounding box center [281, 73] width 91 height 24
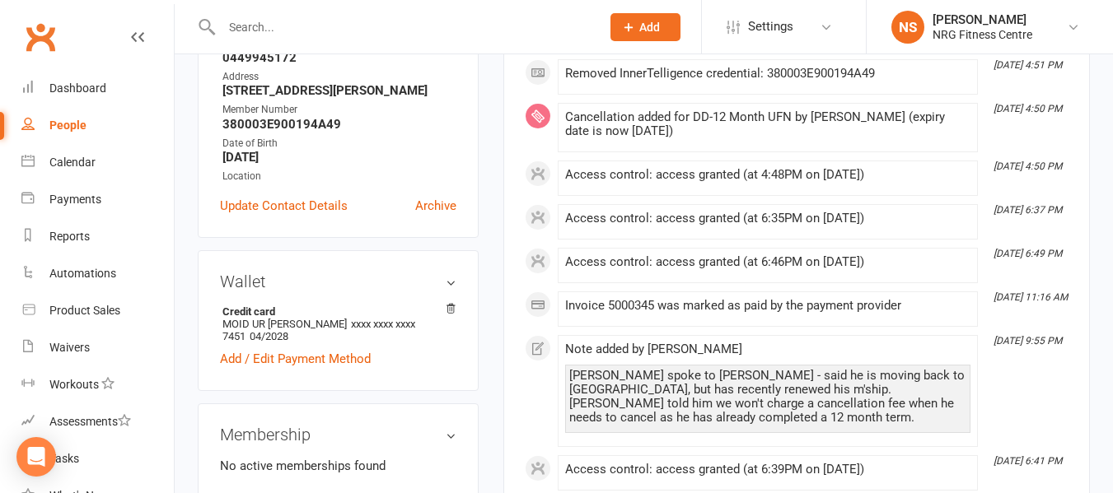
scroll to position [409, 0]
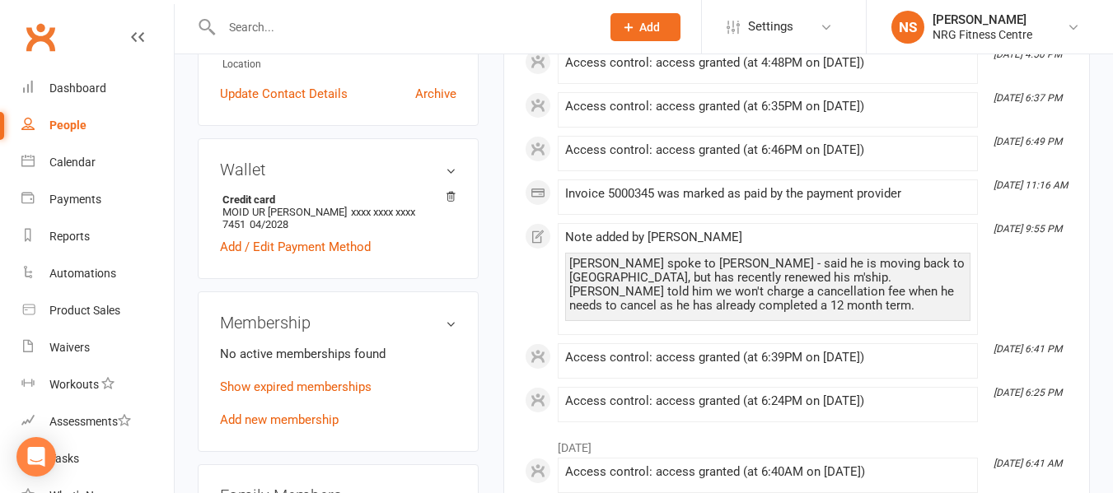
click at [98, 115] on link "People" at bounding box center [97, 125] width 152 height 37
select select "100"
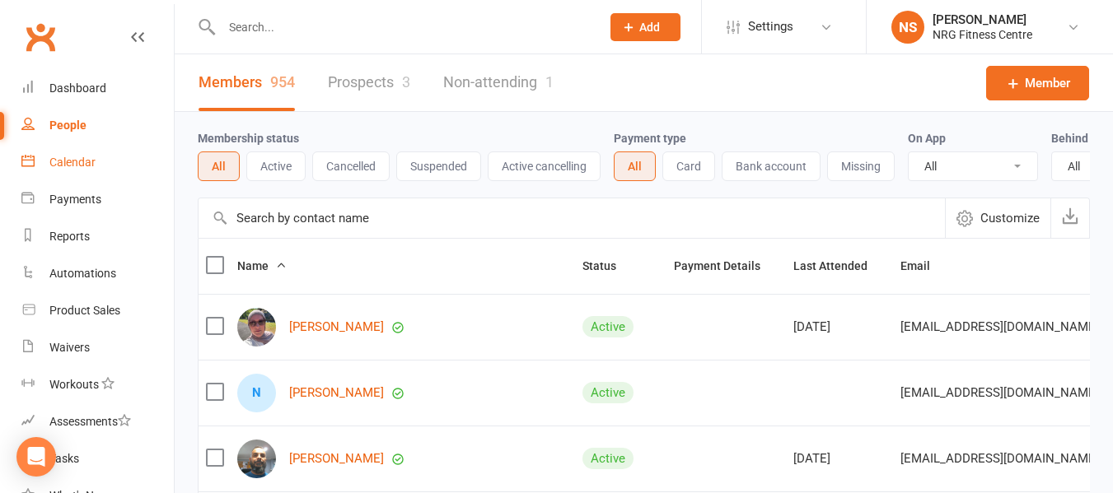
click at [124, 156] on link "Calendar" at bounding box center [97, 162] width 152 height 37
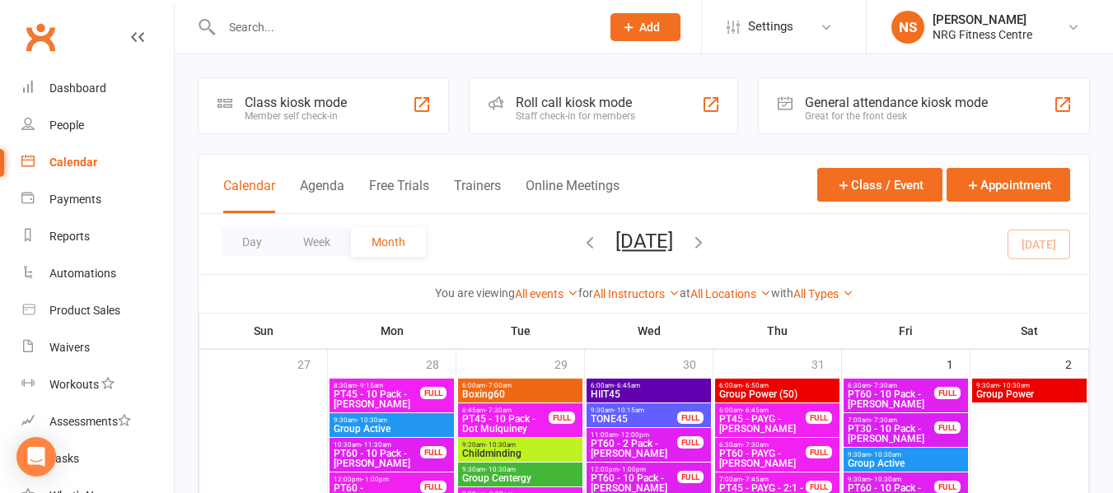
drag, startPoint x: 754, startPoint y: 7, endPoint x: 806, endPoint y: 66, distance: 78.8
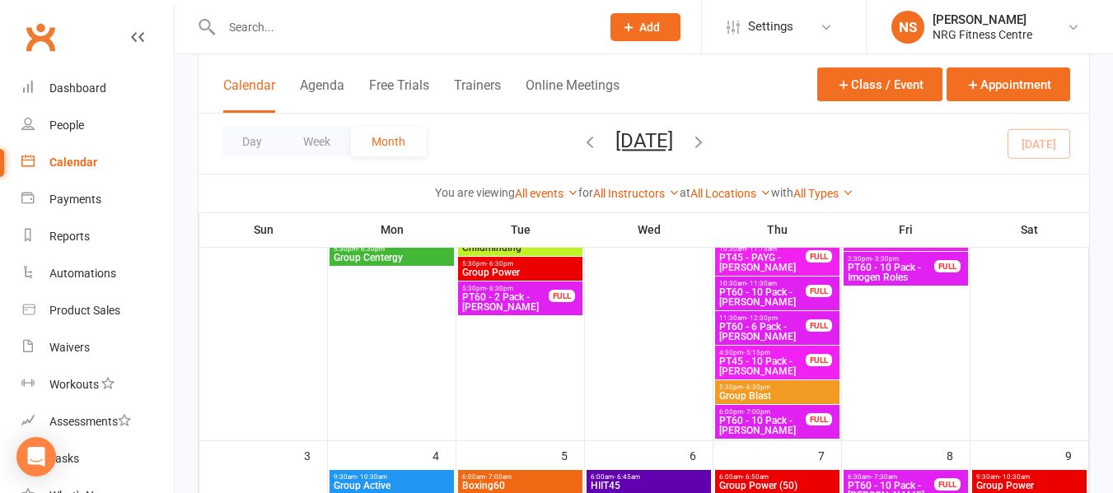
scroll to position [329, 0]
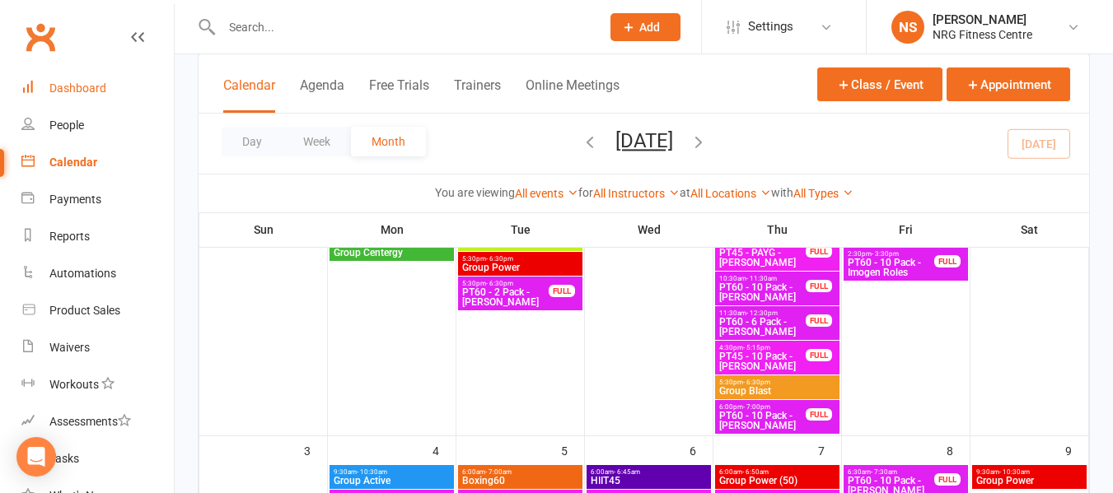
click at [122, 100] on link "Dashboard" at bounding box center [97, 88] width 152 height 37
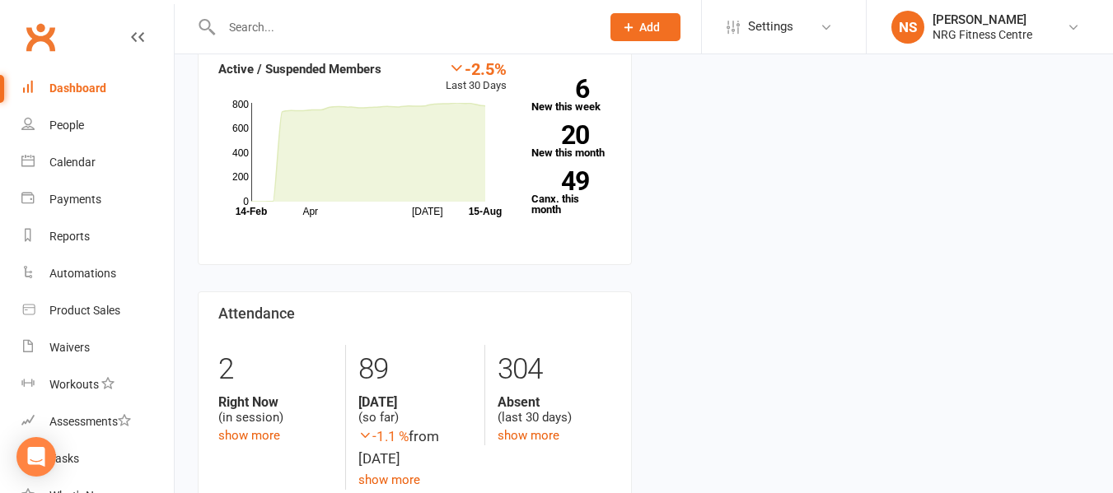
scroll to position [423, 0]
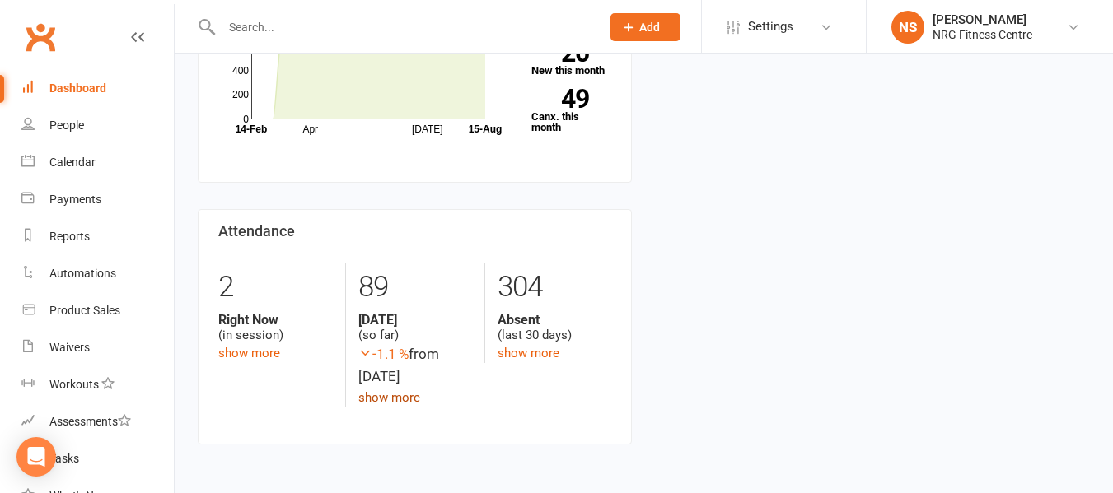
click at [402, 395] on link "show more" at bounding box center [389, 397] width 62 height 15
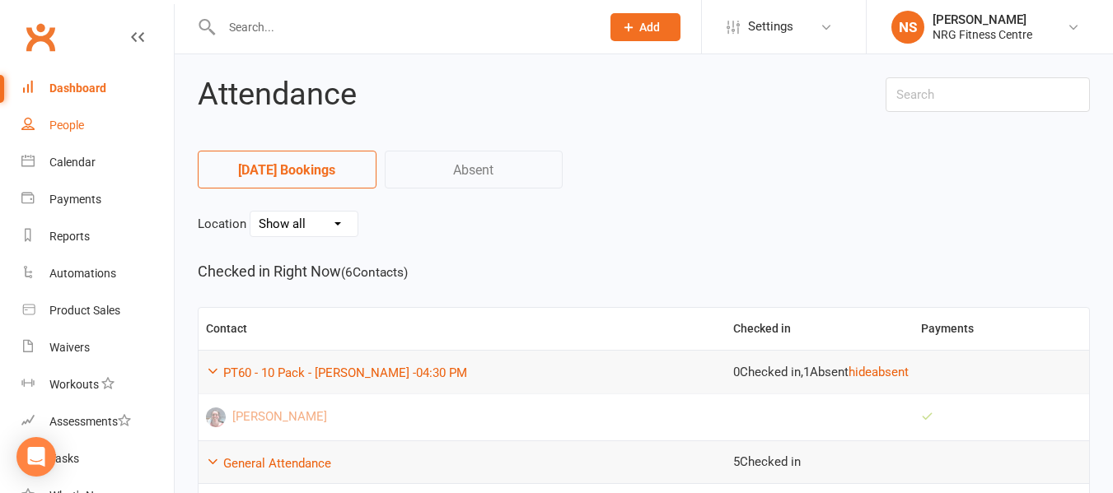
click at [50, 113] on link "People" at bounding box center [97, 125] width 152 height 37
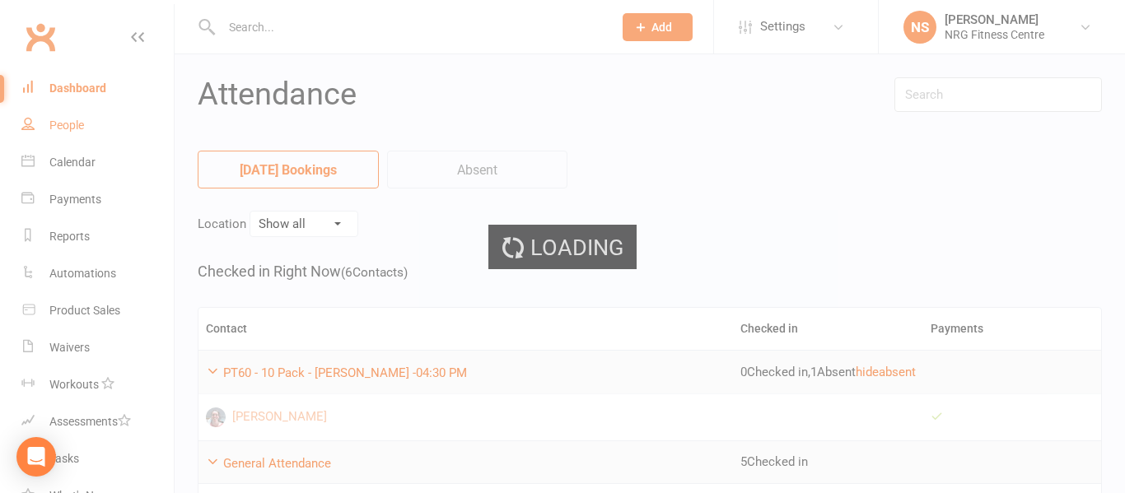
select select "100"
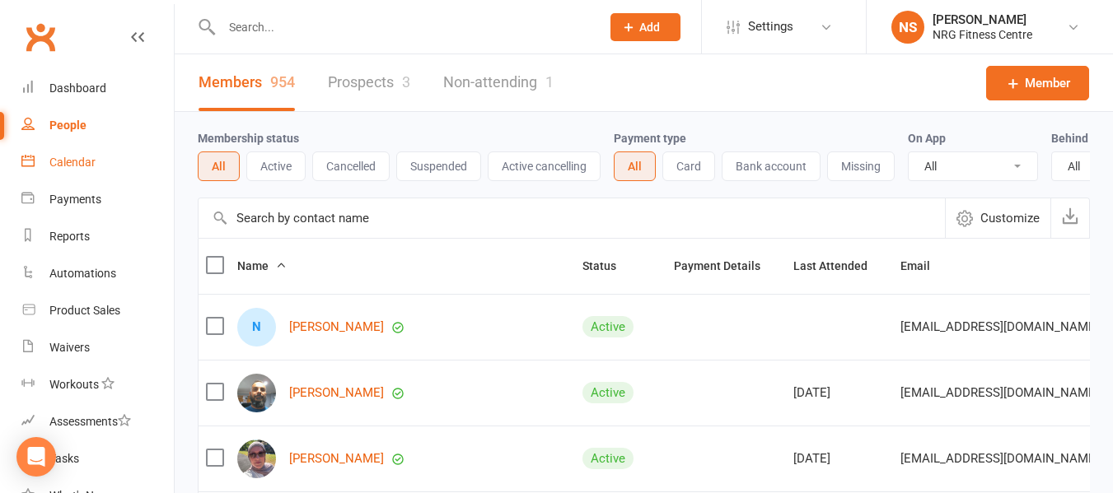
click at [70, 161] on div "Calendar" at bounding box center [72, 162] width 46 height 13
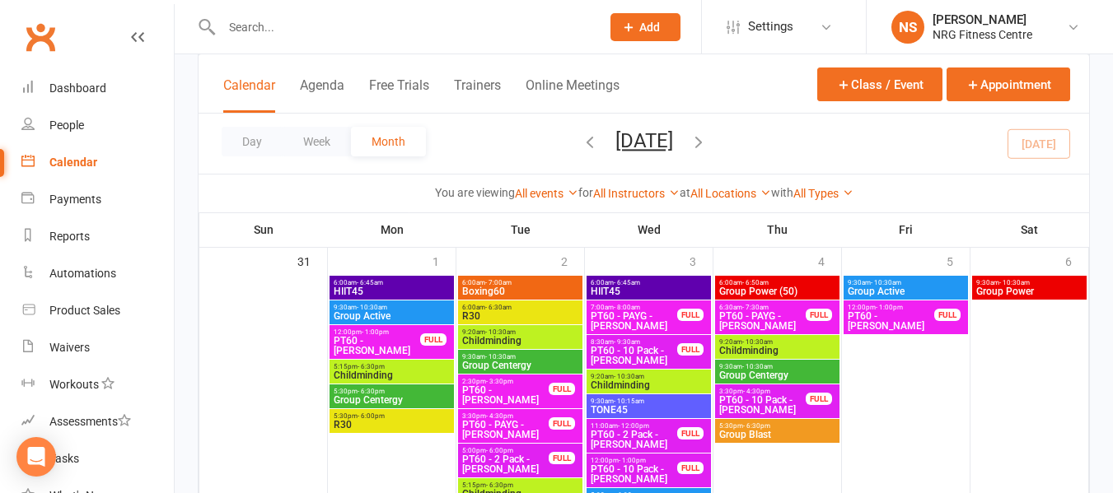
scroll to position [2102, 0]
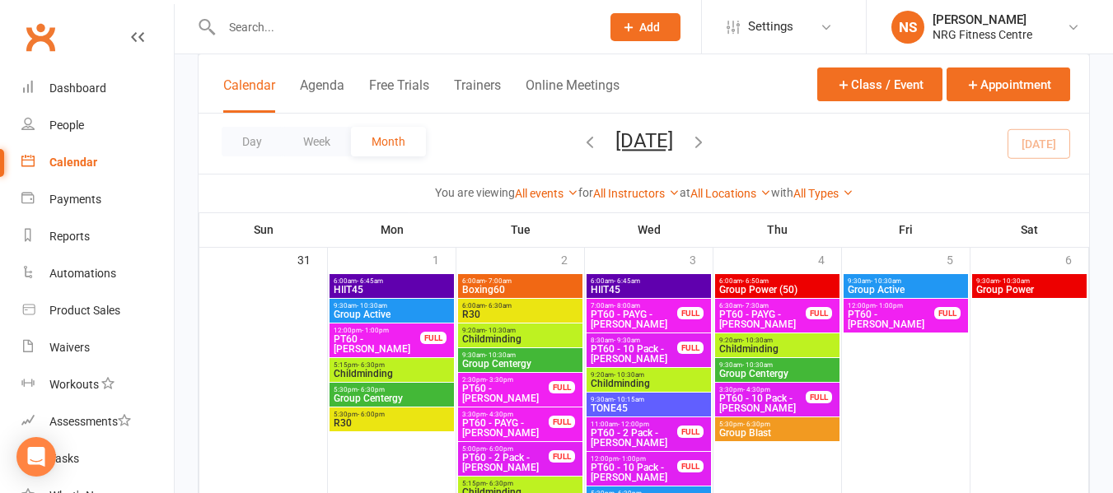
click at [506, 285] on span "Boxing60" at bounding box center [520, 290] width 118 height 10
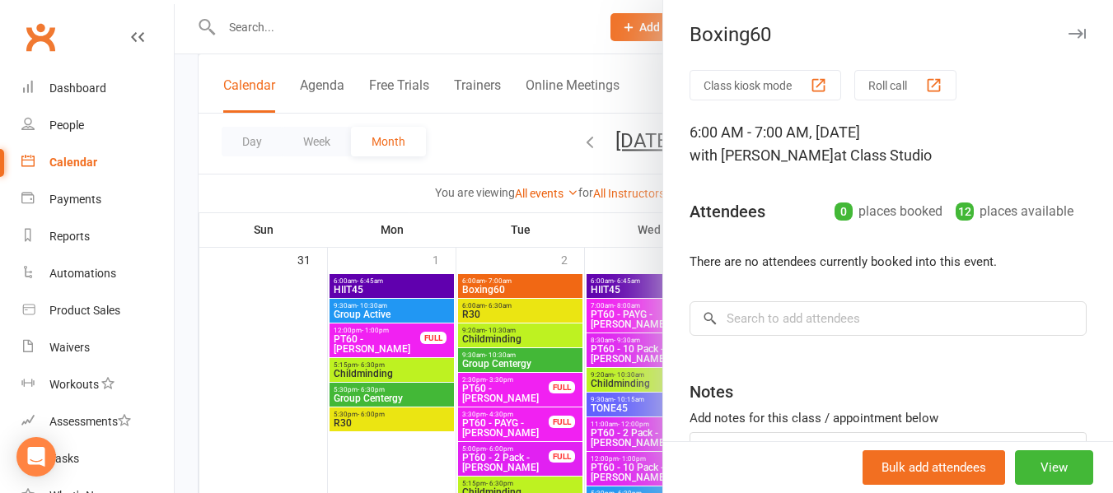
click at [518, 146] on div at bounding box center [644, 246] width 938 height 493
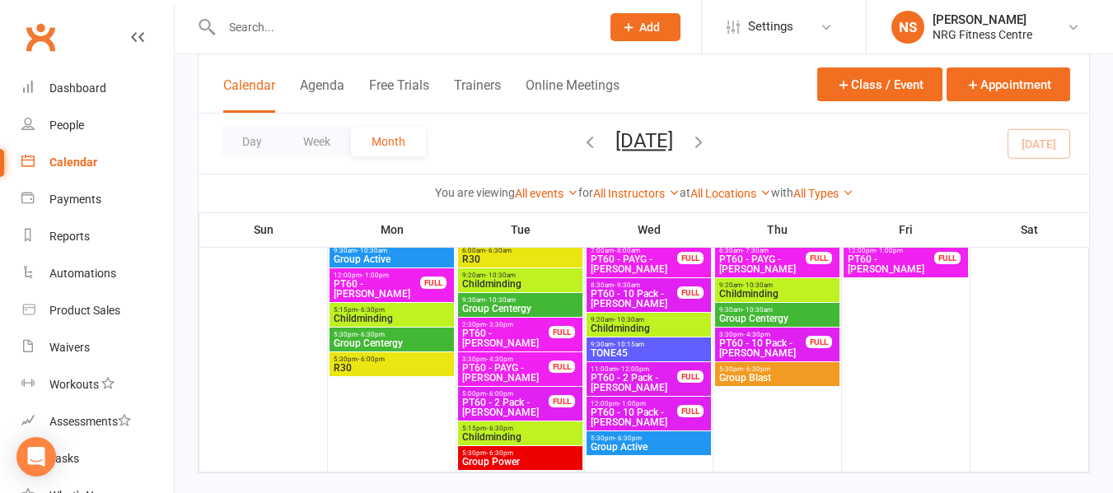
scroll to position [2184, 0]
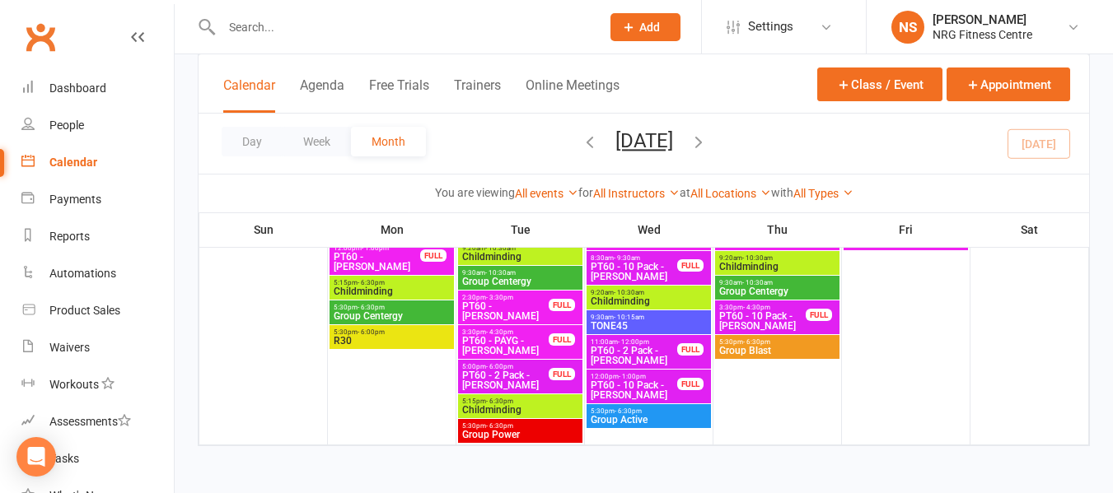
click at [708, 142] on icon "button" at bounding box center [698, 142] width 18 height 18
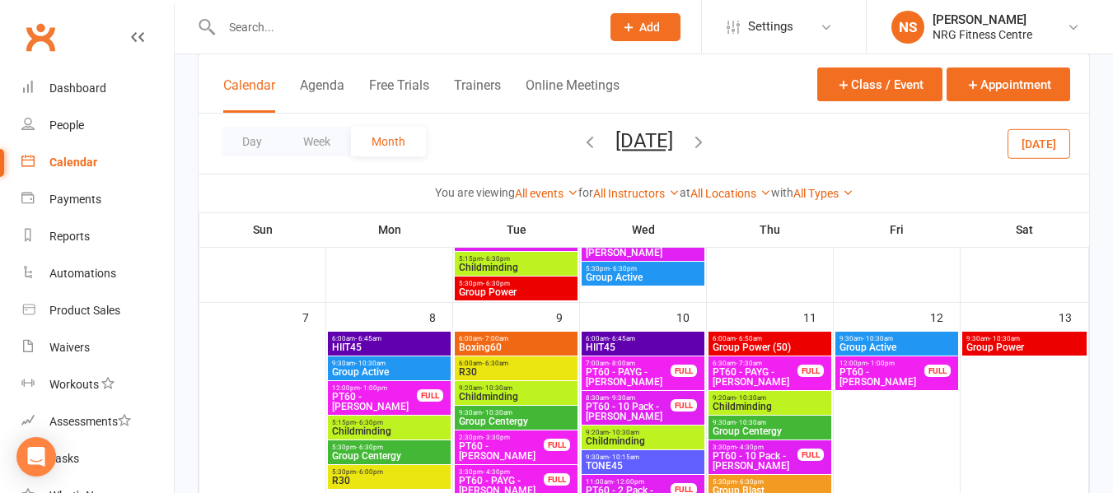
scroll to position [412, 0]
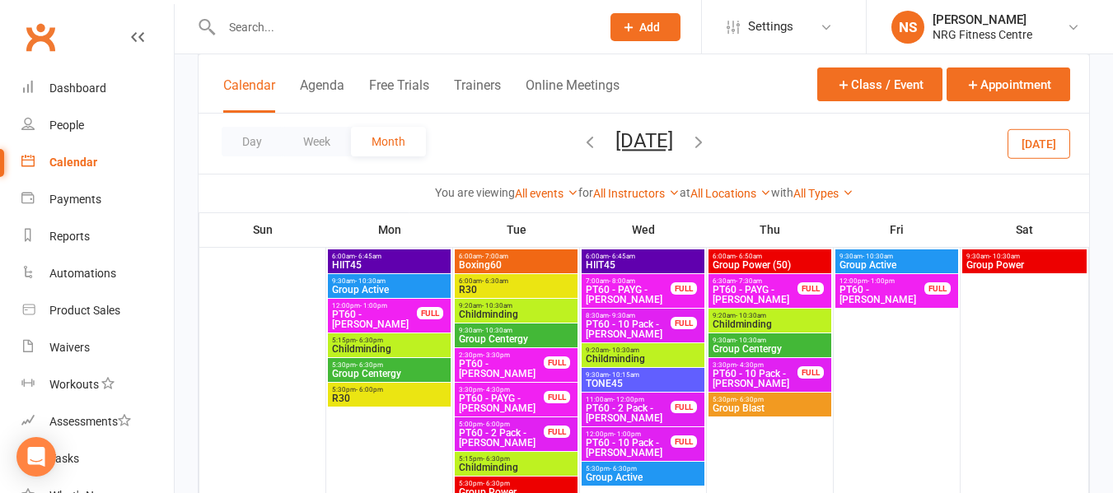
click at [371, 25] on input "text" at bounding box center [403, 27] width 372 height 23
type input "n"
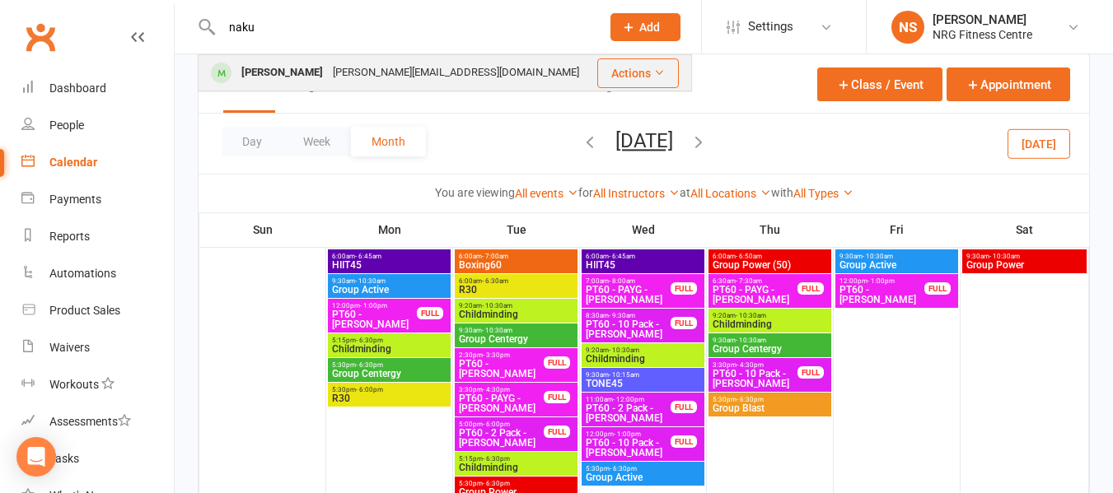
type input "naku"
click at [390, 74] on div "simonanaku@gmail.com" at bounding box center [456, 73] width 256 height 24
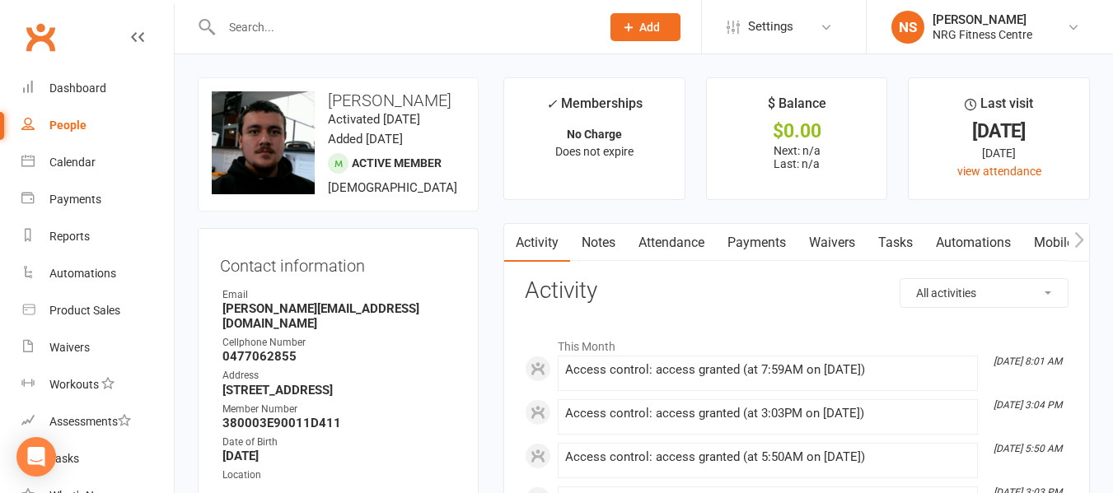
click at [104, 136] on link "People" at bounding box center [97, 125] width 152 height 37
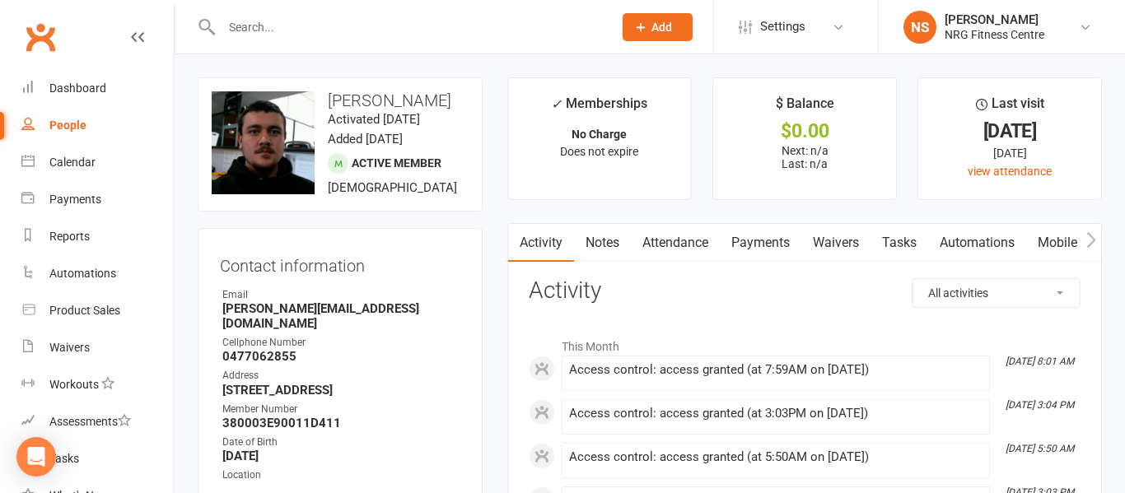
select select "100"
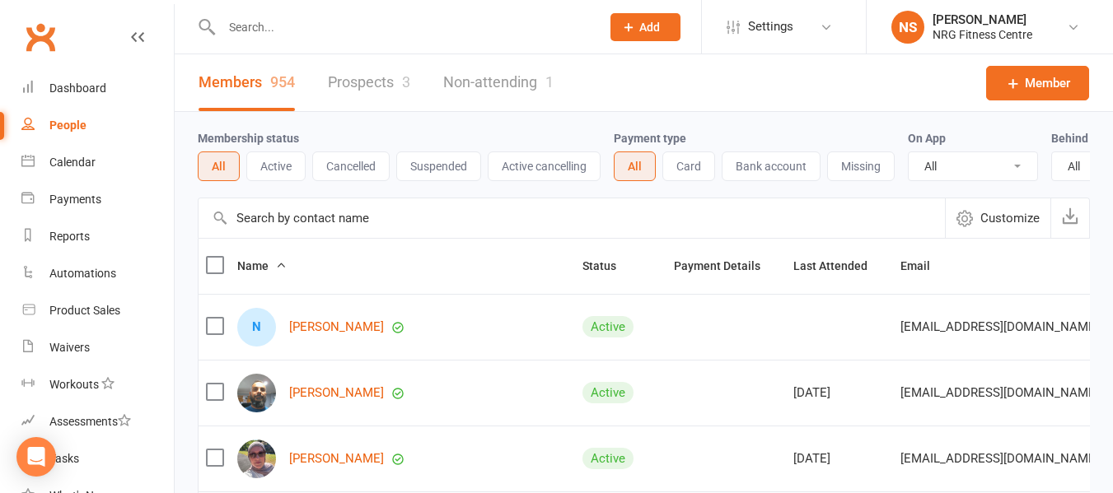
click at [114, 114] on link "People" at bounding box center [97, 125] width 152 height 37
click at [269, 34] on input "text" at bounding box center [403, 27] width 372 height 23
click at [53, 165] on div "Calendar" at bounding box center [72, 162] width 46 height 13
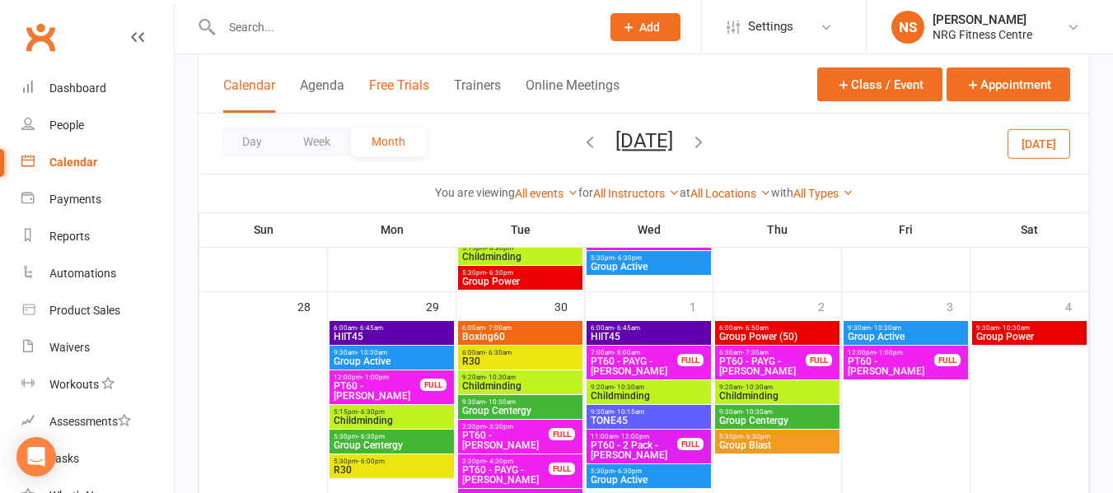
scroll to position [1071, 0]
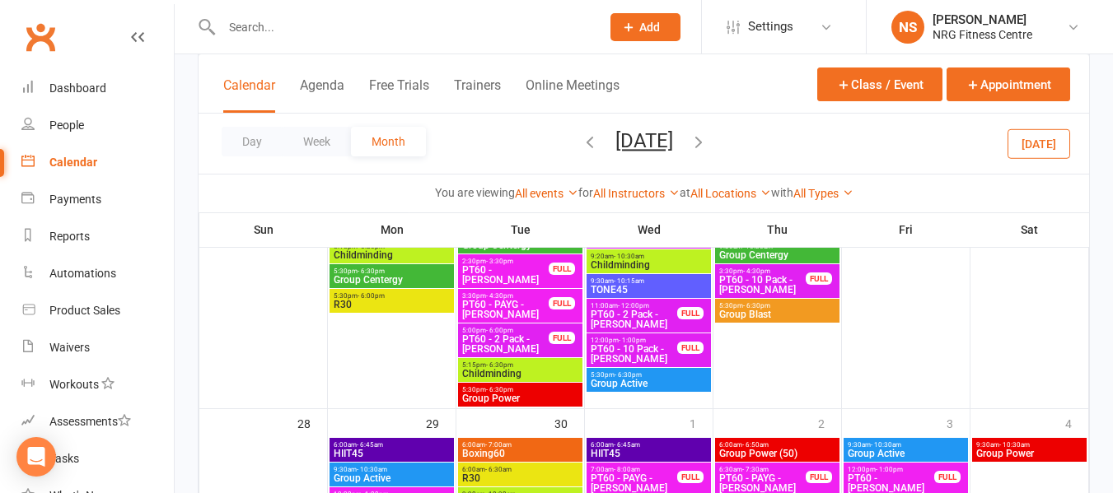
click at [581, 140] on icon "button" at bounding box center [590, 142] width 18 height 18
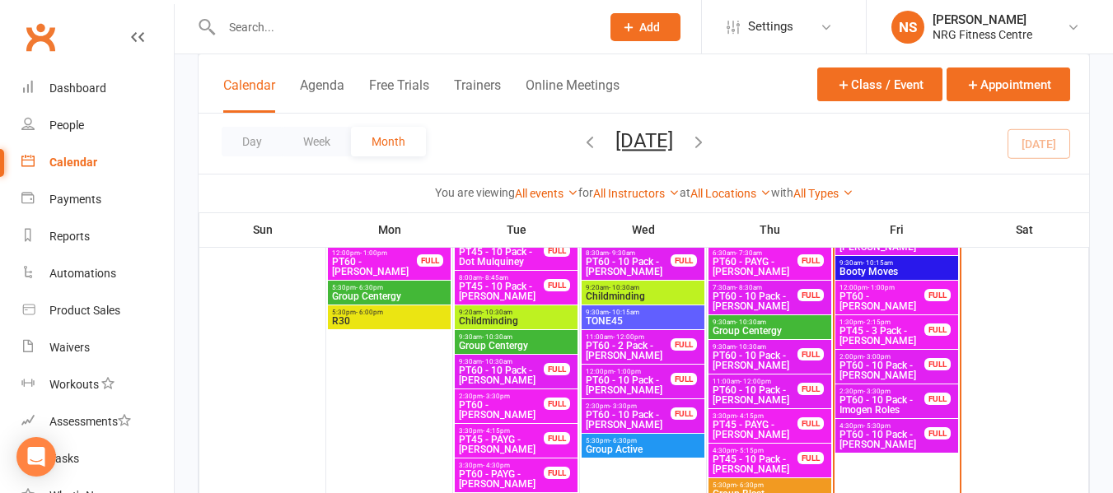
scroll to position [927, 0]
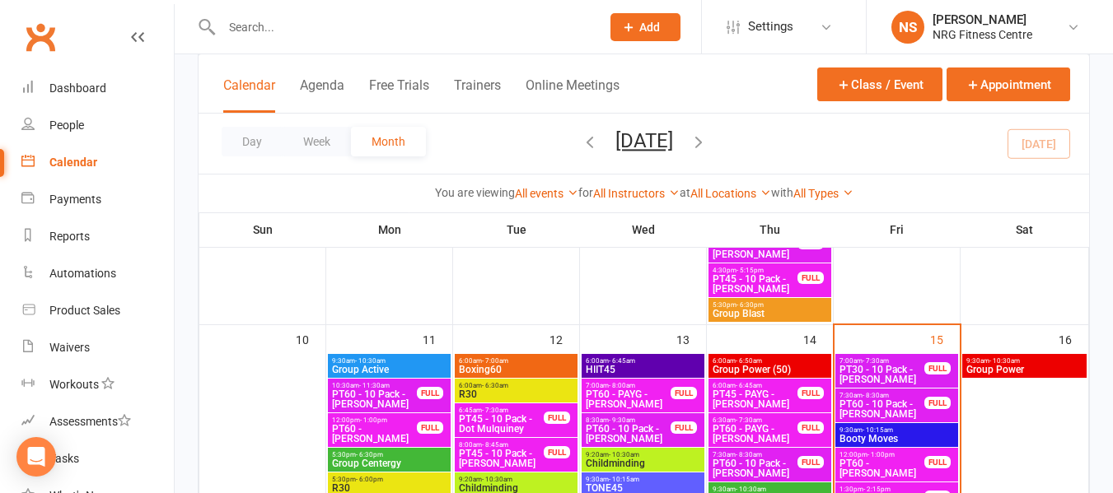
click at [1006, 375] on span "Group Power" at bounding box center [1024, 370] width 118 height 10
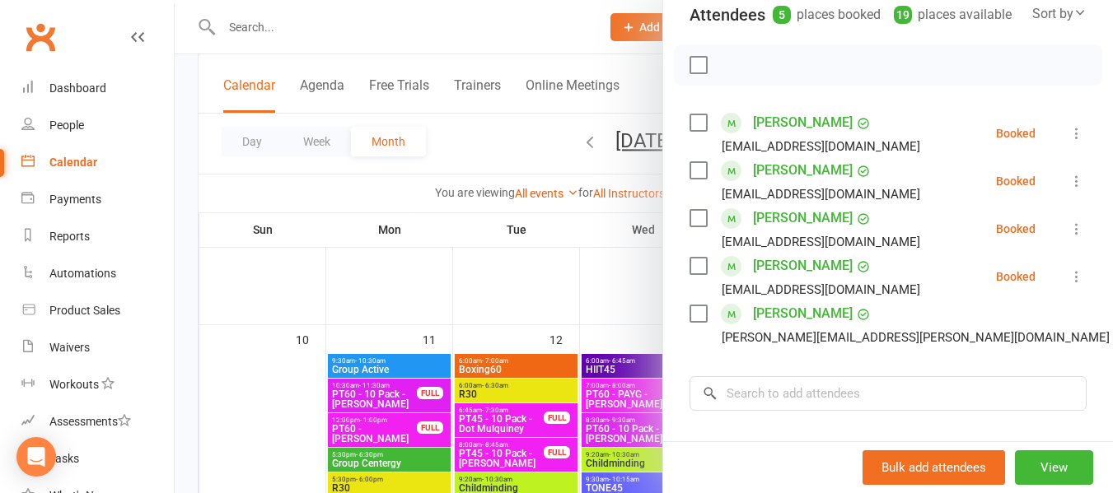
scroll to position [247, 0]
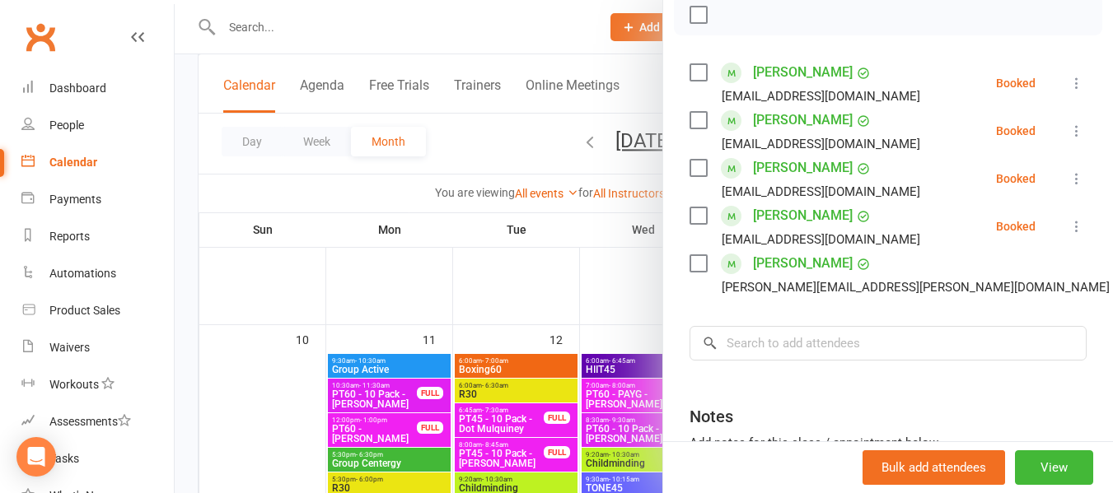
click at [289, 41] on div at bounding box center [644, 246] width 938 height 493
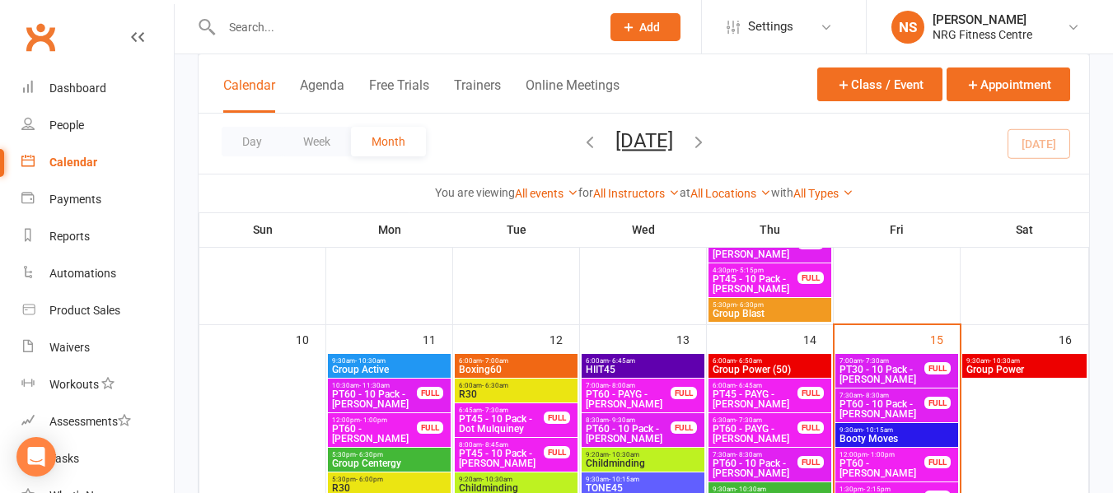
click at [300, 23] on div at bounding box center [644, 246] width 938 height 493
click at [300, 23] on input "text" at bounding box center [403, 27] width 372 height 23
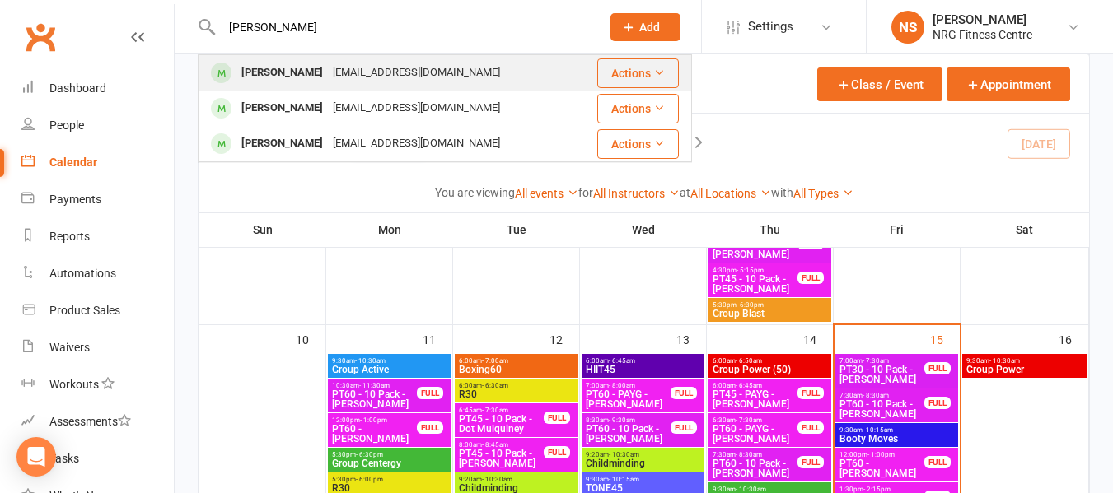
type input "tyler"
click at [328, 68] on div "tylerheath683@gmail.com" at bounding box center [416, 73] width 177 height 24
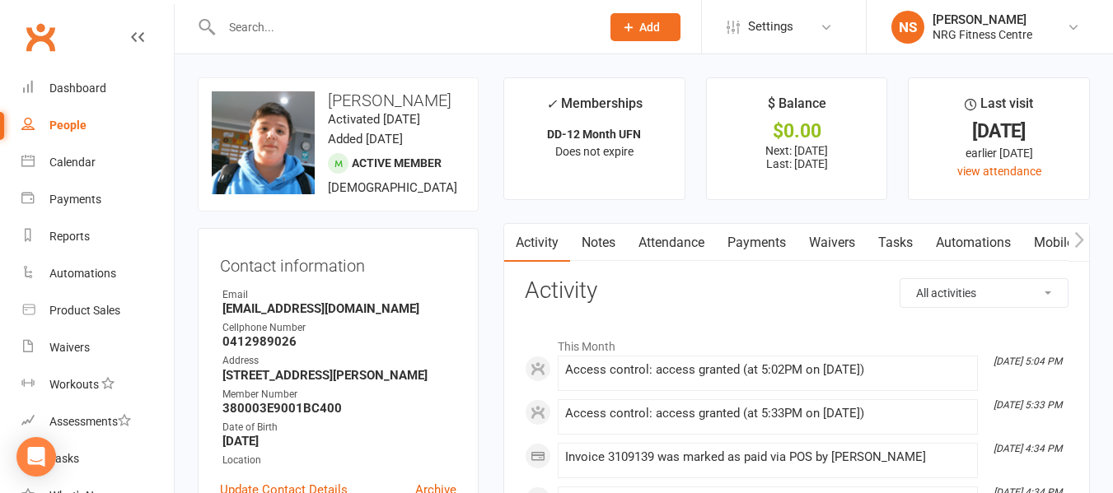
click at [743, 238] on link "Payments" at bounding box center [757, 243] width 82 height 38
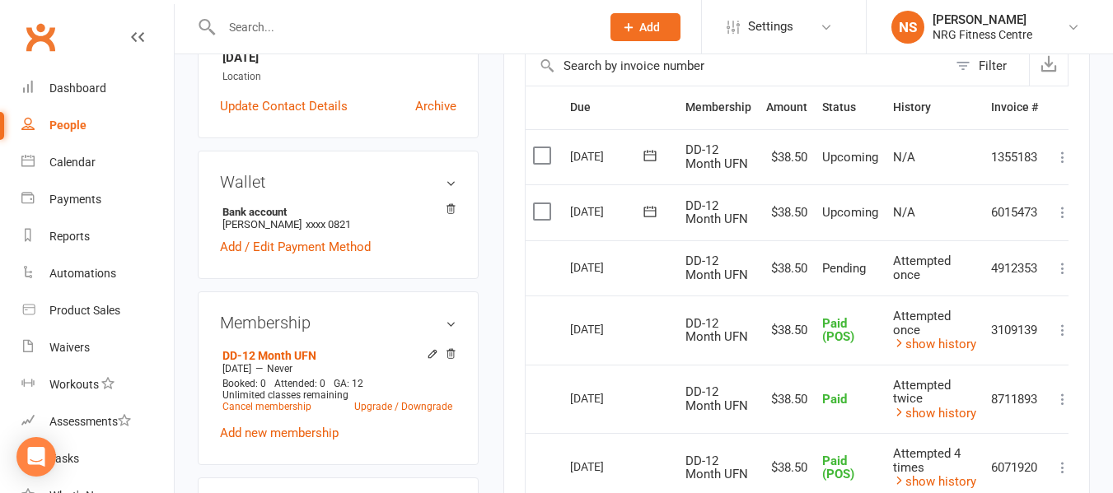
scroll to position [412, 0]
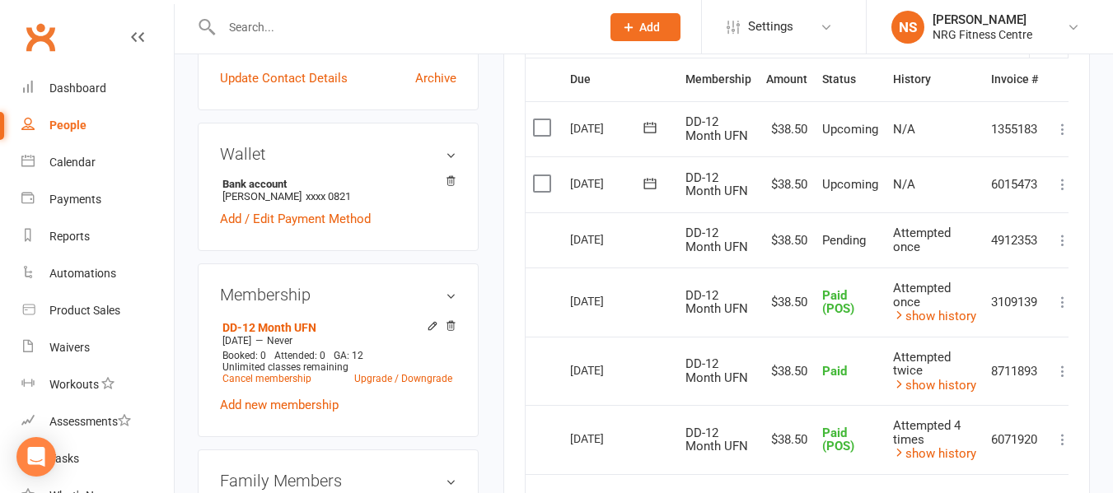
click at [85, 125] on div "People" at bounding box center [67, 125] width 37 height 13
select select "100"
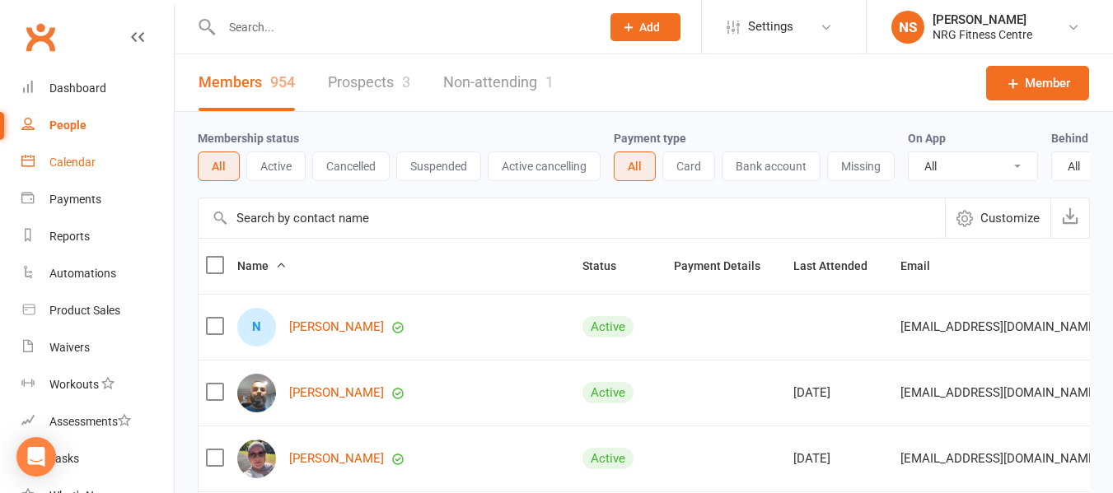
click at [110, 167] on link "Calendar" at bounding box center [97, 162] width 152 height 37
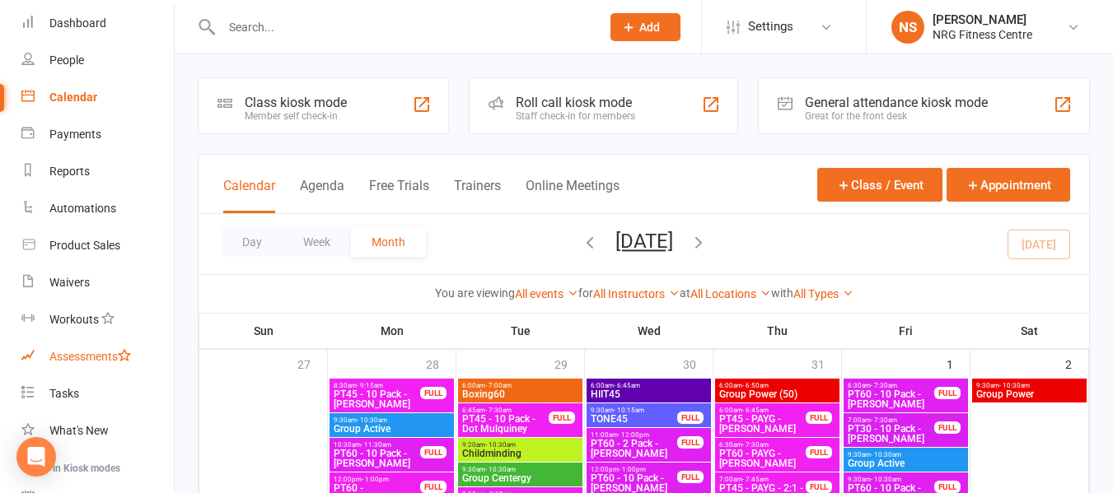
scroll to position [225, 0]
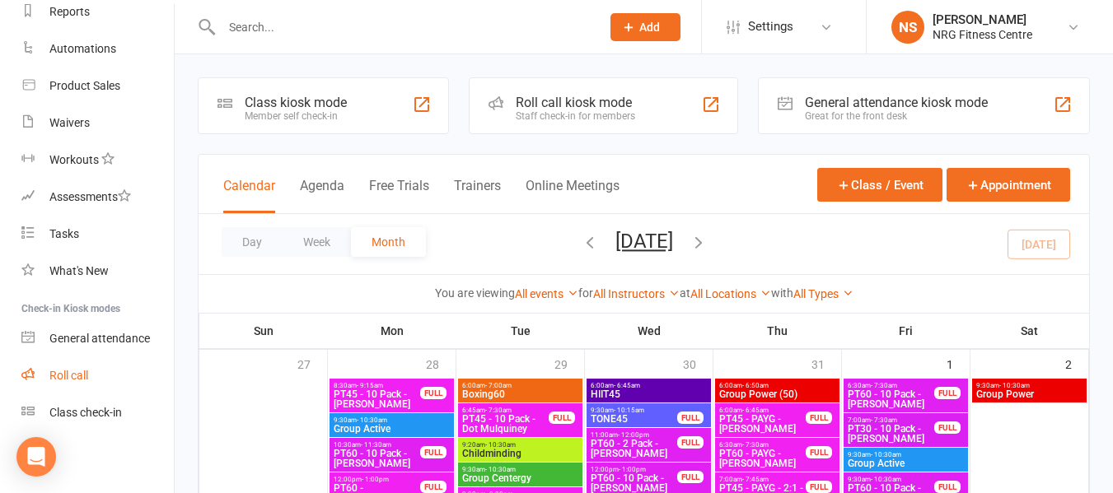
click at [82, 383] on link "Roll call" at bounding box center [97, 375] width 152 height 37
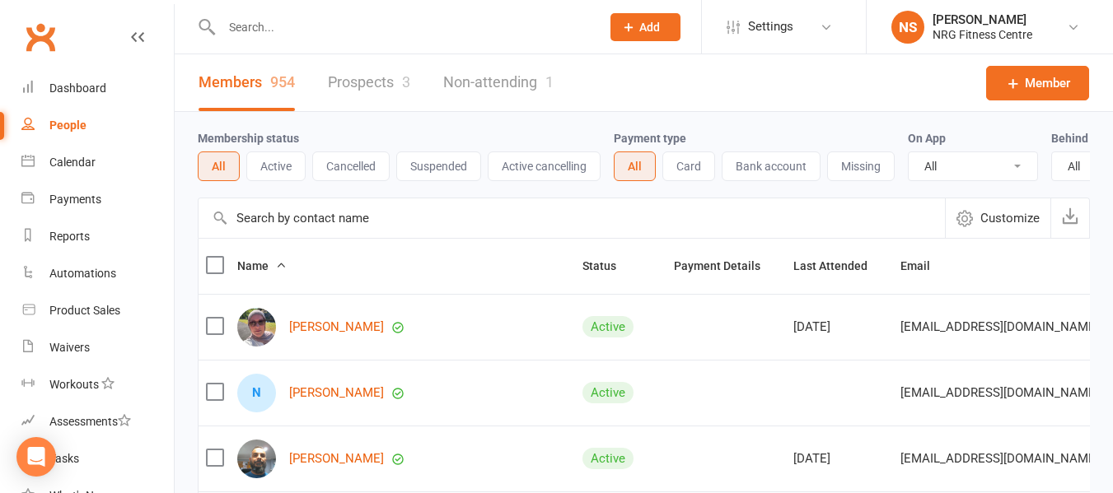
select select "100"
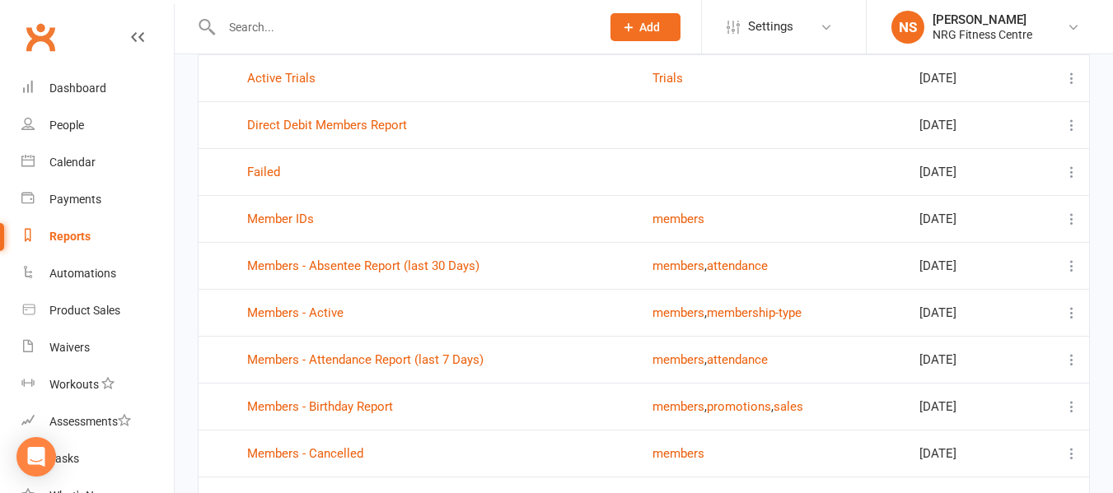
scroll to position [247, 0]
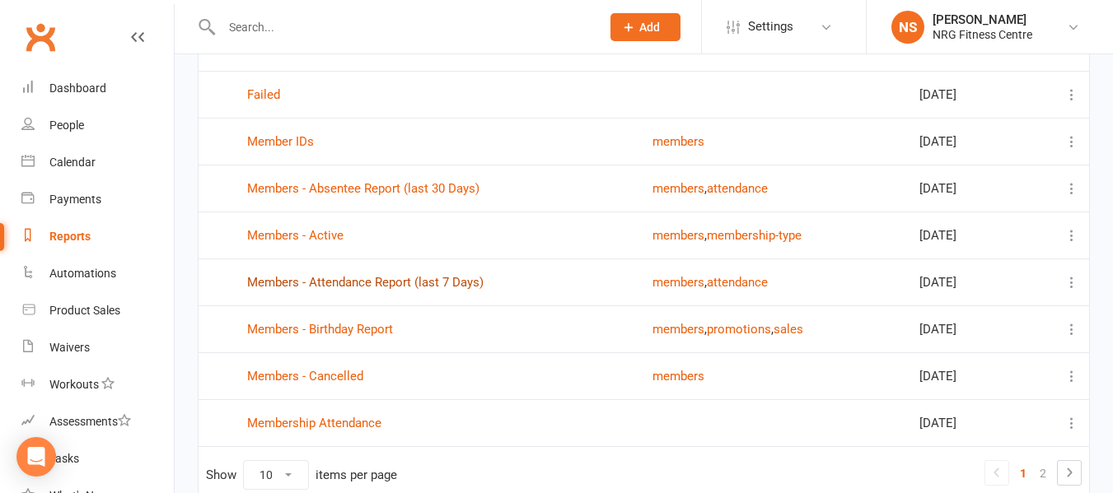
click at [409, 286] on link "Members - Attendance Report (last 7 Days)" at bounding box center [365, 282] width 236 height 15
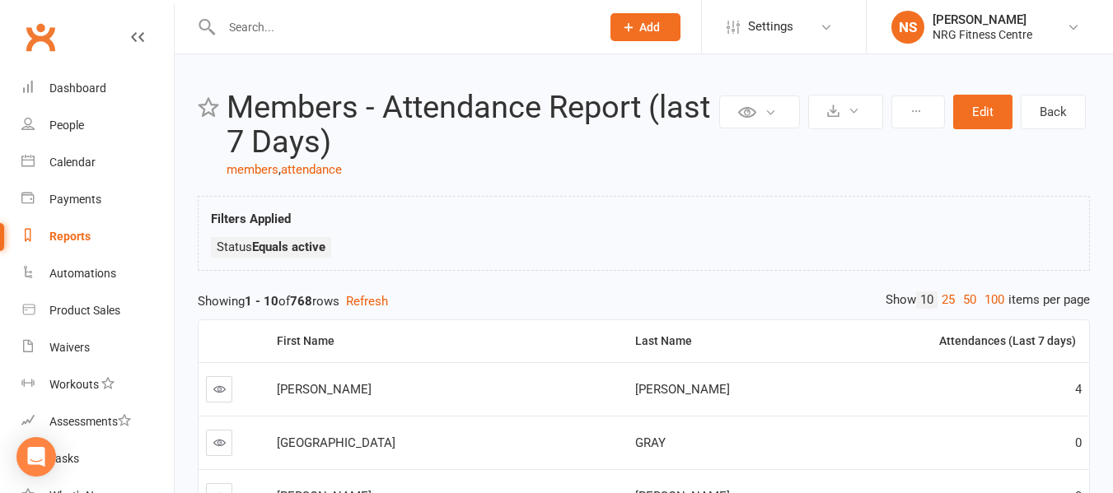
scroll to position [82, 0]
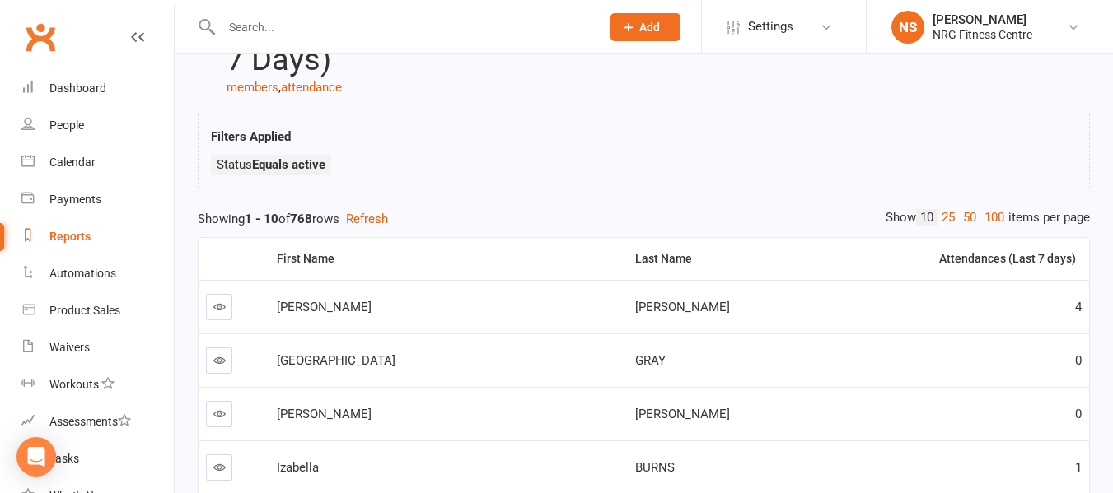
click at [217, 310] on icon at bounding box center [219, 307] width 12 height 12
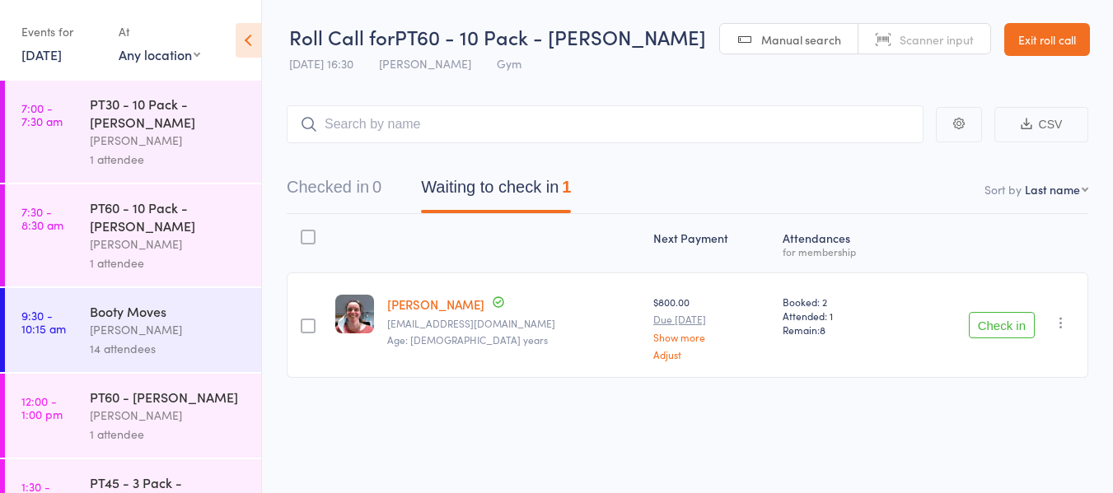
click at [983, 324] on button "Check in" at bounding box center [1002, 325] width 66 height 26
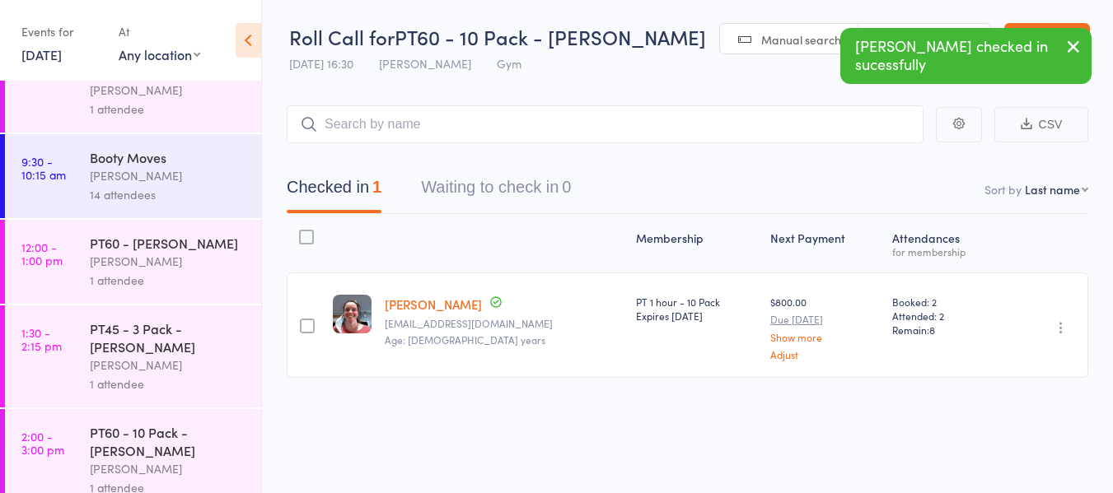
scroll to position [399, 0]
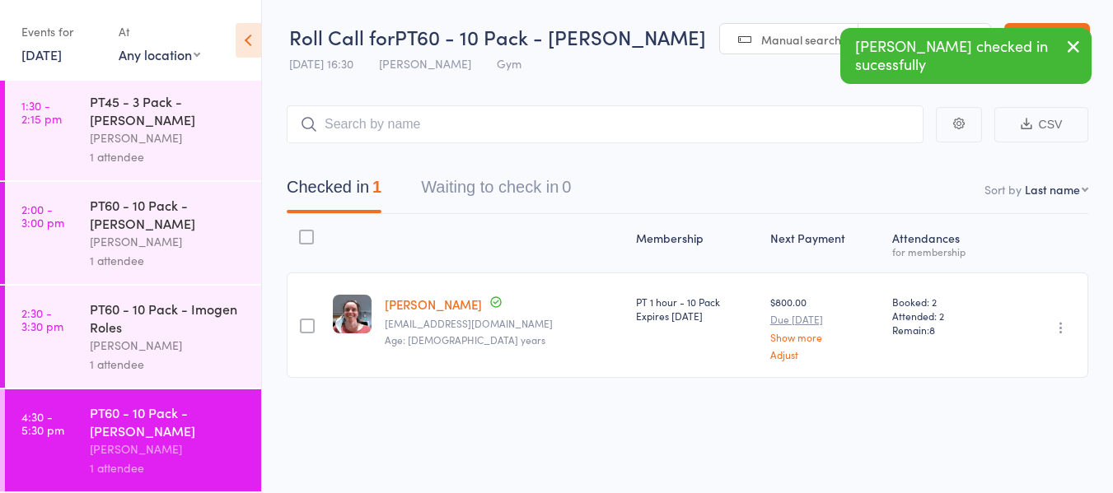
click at [124, 334] on div "PT60 - 10 Pack - Imogen Roles" at bounding box center [168, 318] width 157 height 36
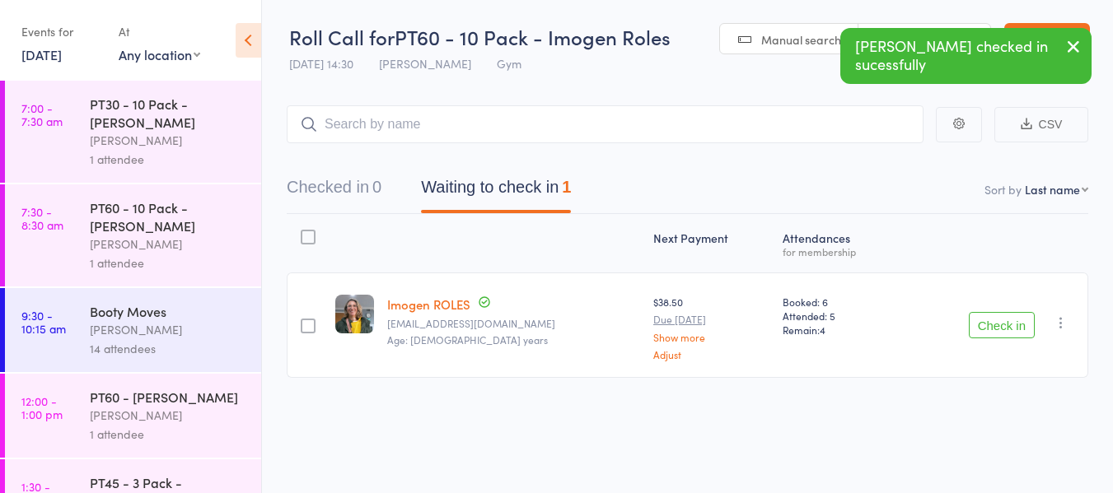
click at [1016, 324] on button "Check in" at bounding box center [1002, 325] width 66 height 26
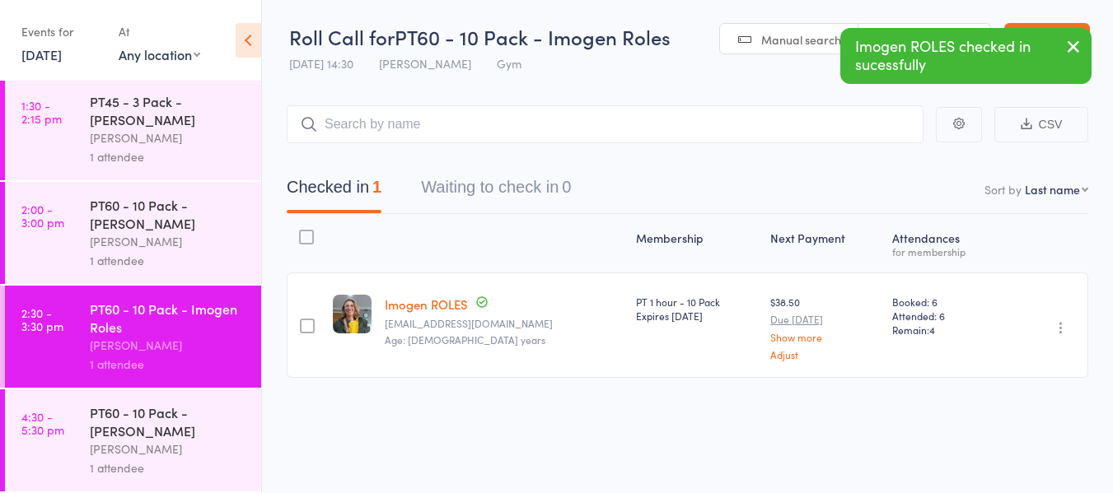
scroll to position [399, 0]
click at [166, 236] on div "Chris Holt" at bounding box center [168, 241] width 157 height 19
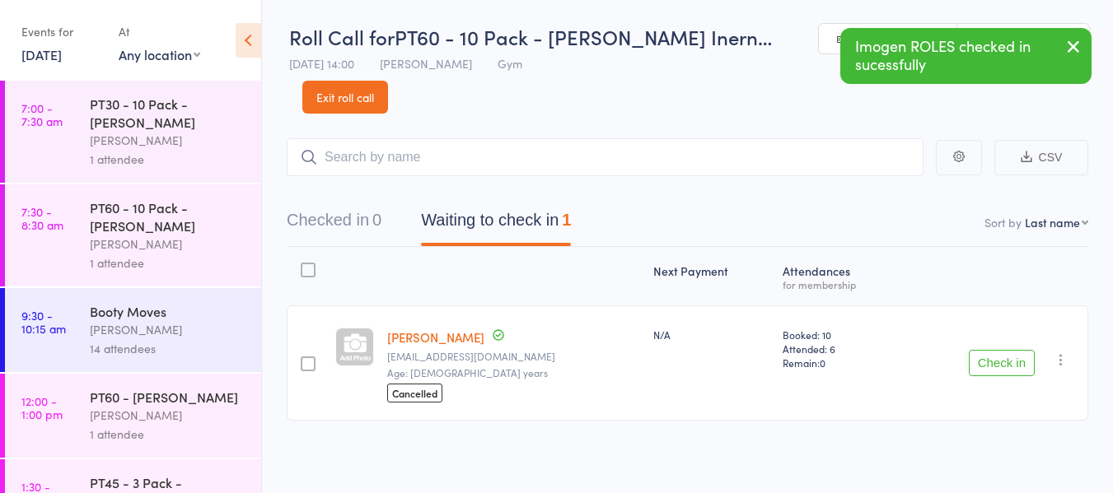
click at [1015, 350] on button "Check in" at bounding box center [1002, 363] width 66 height 26
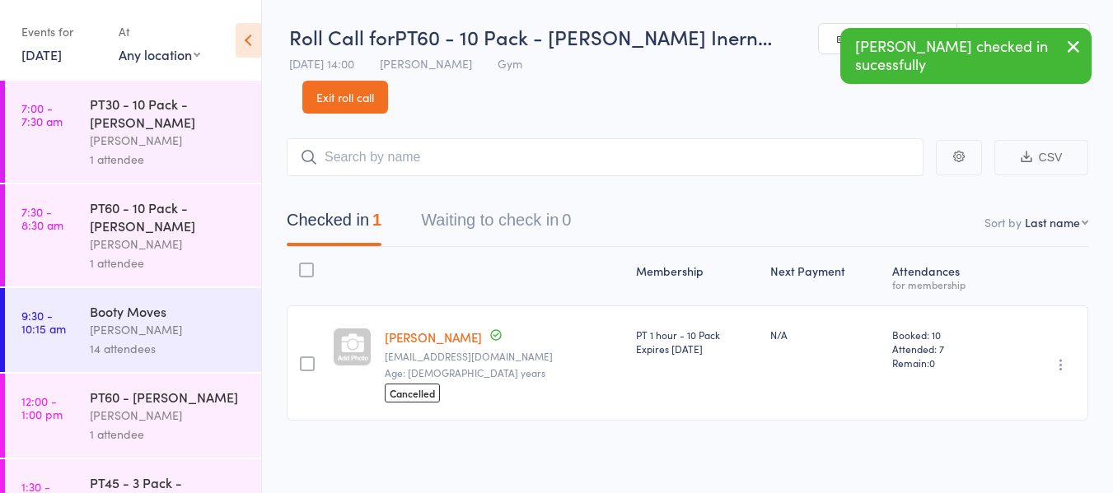
scroll to position [399, 0]
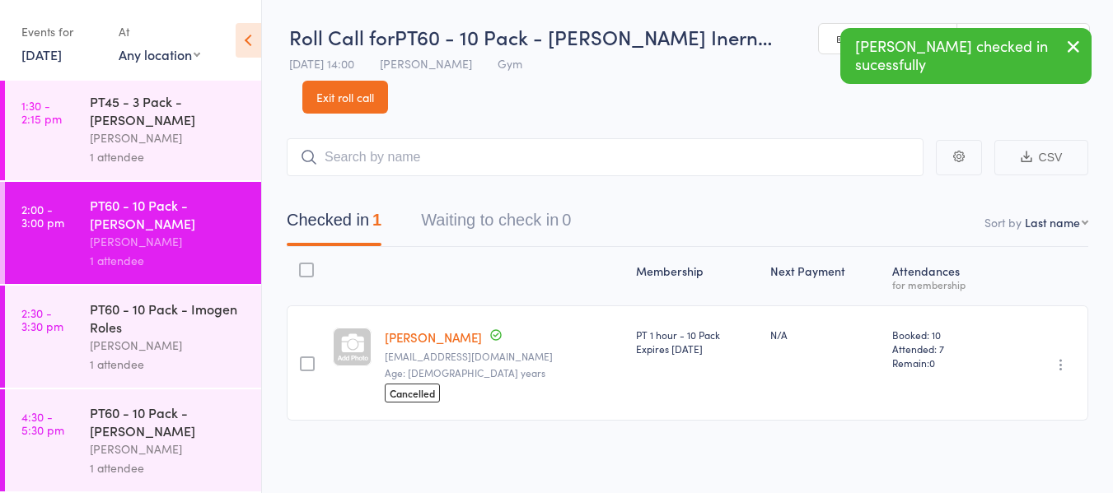
click at [168, 153] on div "1 attendee" at bounding box center [168, 156] width 157 height 19
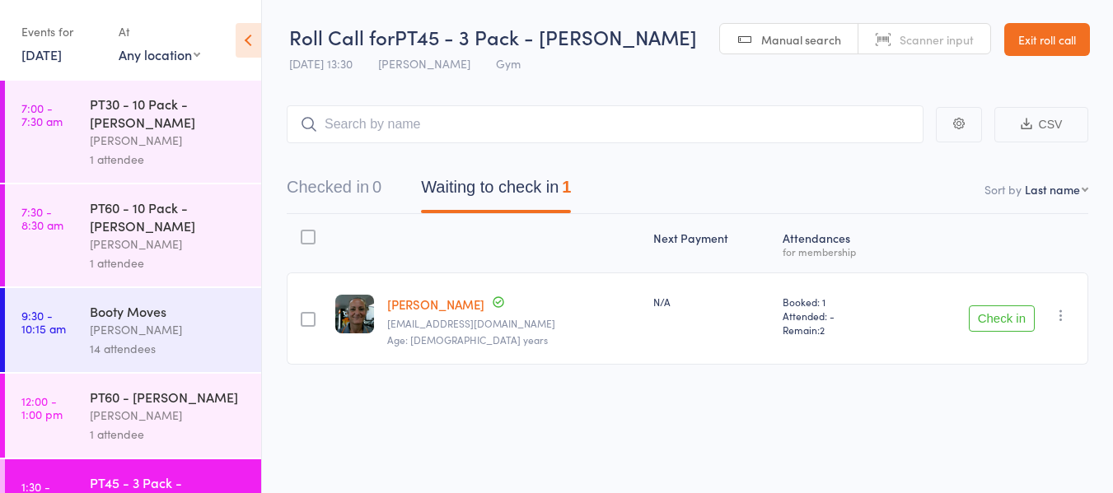
click at [1018, 318] on button "Check in" at bounding box center [1002, 319] width 66 height 26
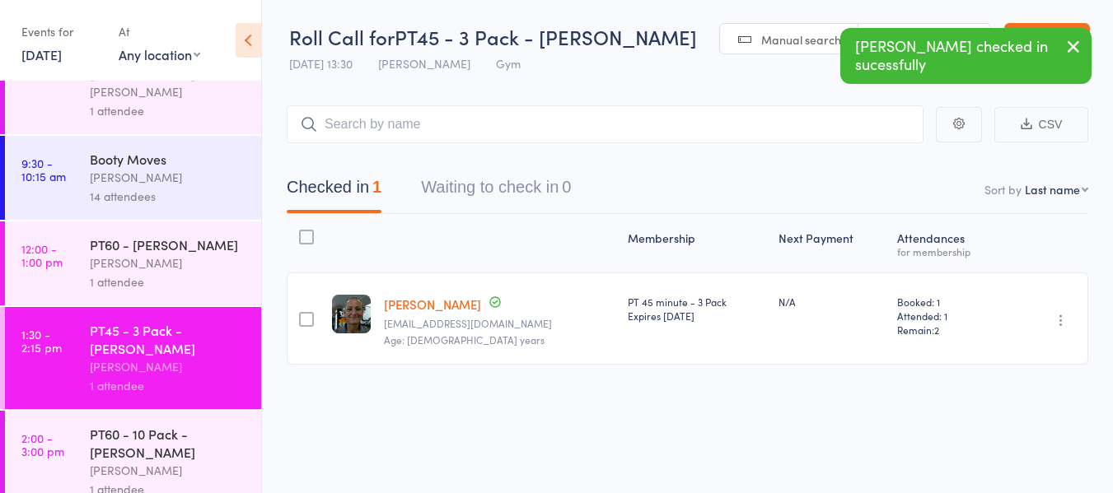
scroll to position [165, 0]
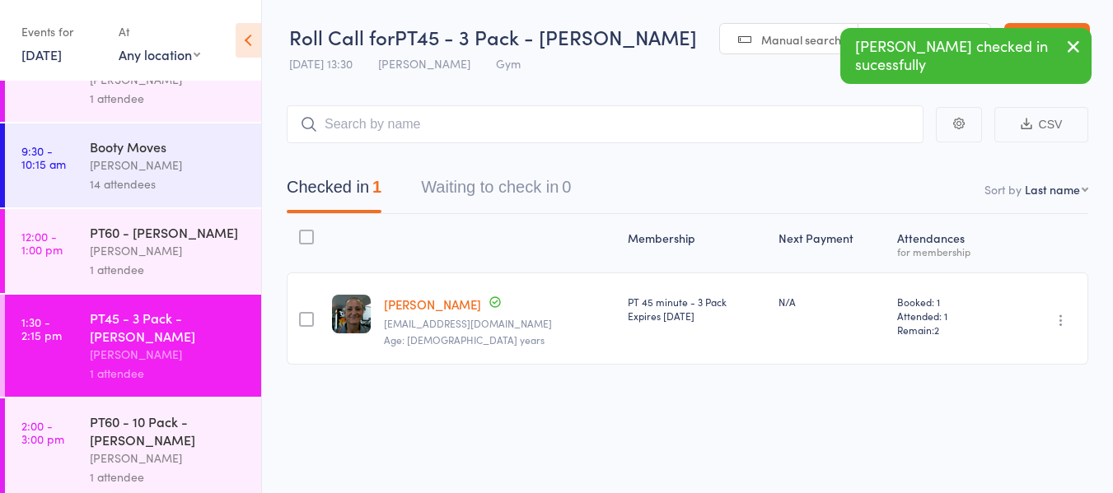
click at [130, 260] on div "Chris Holt" at bounding box center [168, 250] width 157 height 19
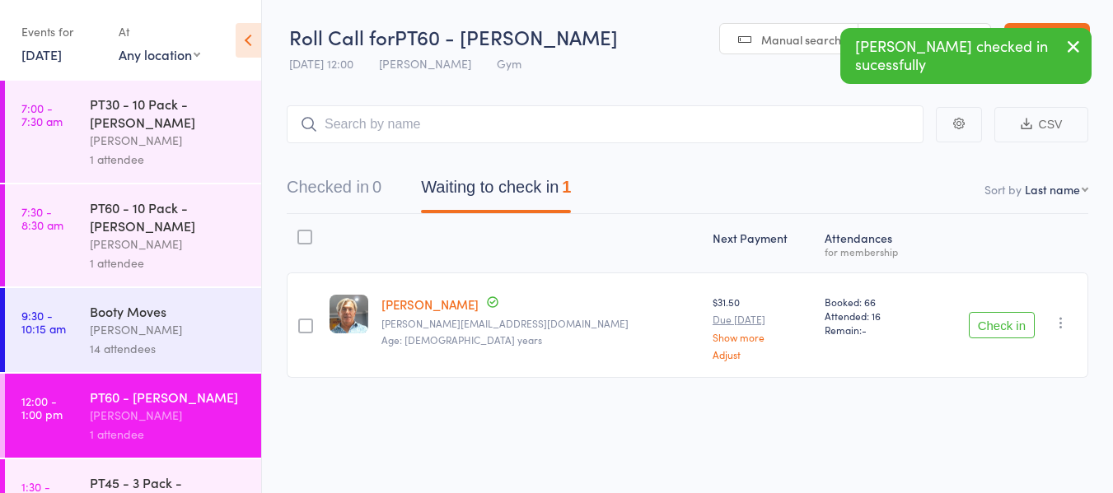
click at [1006, 329] on button "Check in" at bounding box center [1002, 325] width 66 height 26
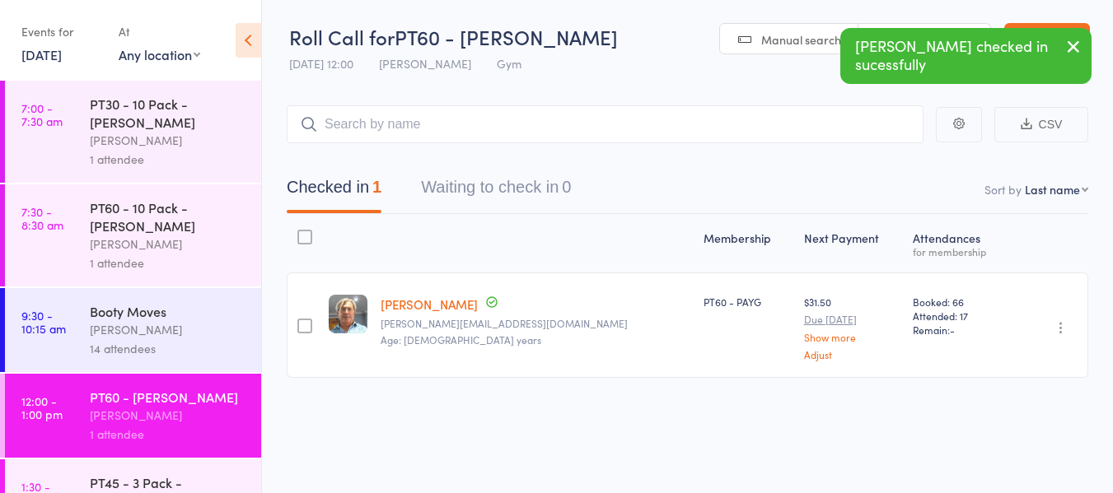
click at [1065, 49] on icon "button" at bounding box center [1073, 46] width 20 height 21
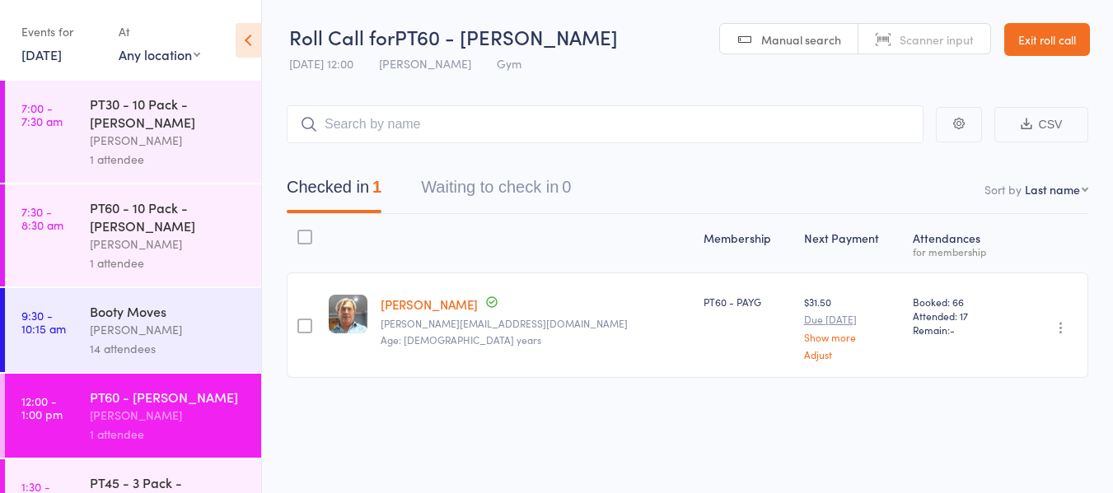
click at [1067, 43] on link "Exit roll call" at bounding box center [1047, 39] width 86 height 33
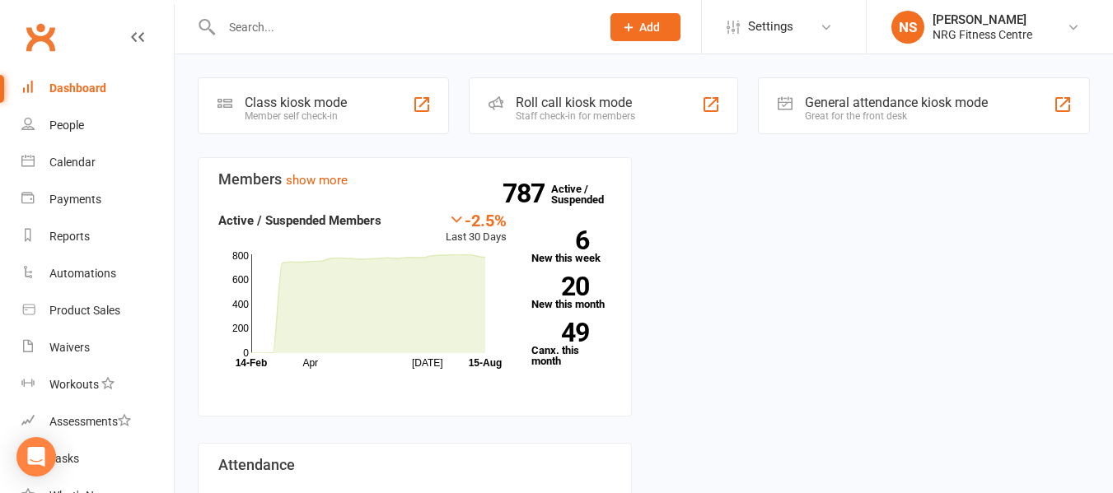
click at [95, 92] on div "Dashboard" at bounding box center [77, 88] width 57 height 13
click at [328, 21] on input "text" at bounding box center [403, 27] width 372 height 23
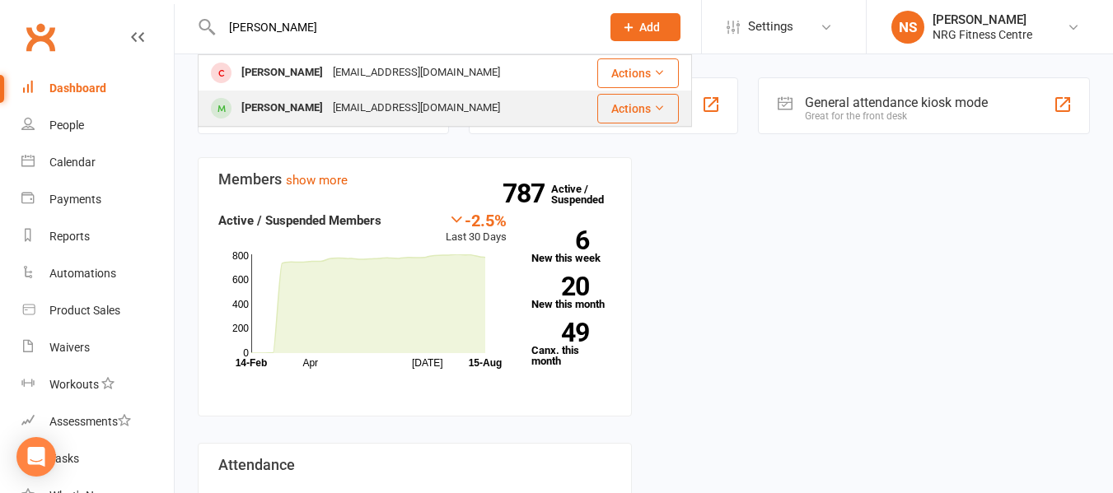
type input "[PERSON_NAME]"
click at [259, 104] on div "[PERSON_NAME]" at bounding box center [281, 108] width 91 height 24
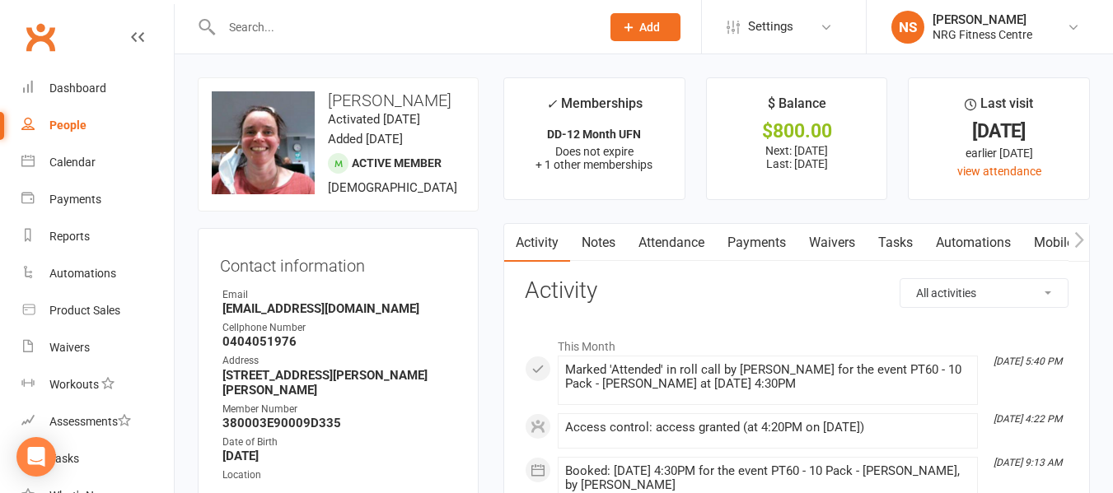
click at [778, 236] on link "Payments" at bounding box center [757, 243] width 82 height 38
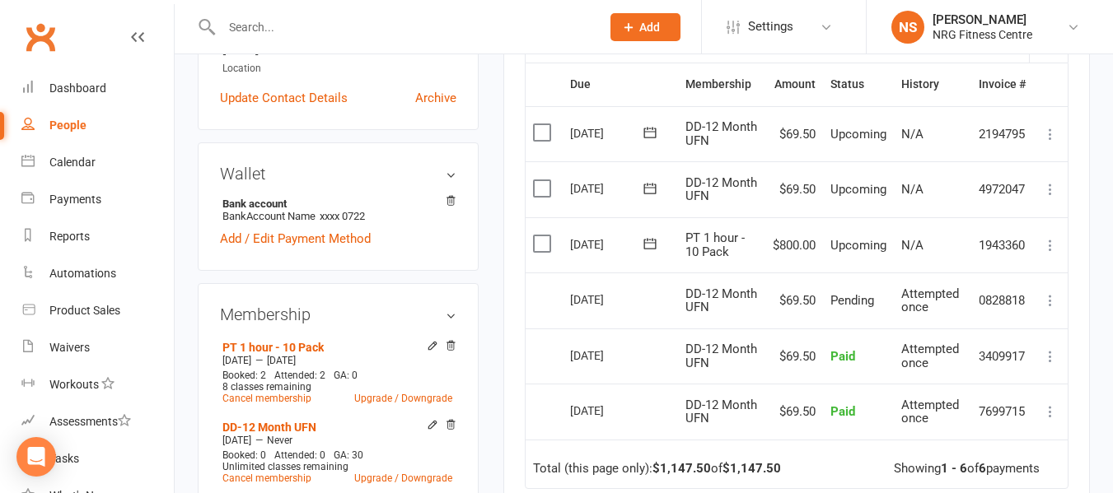
scroll to position [412, 0]
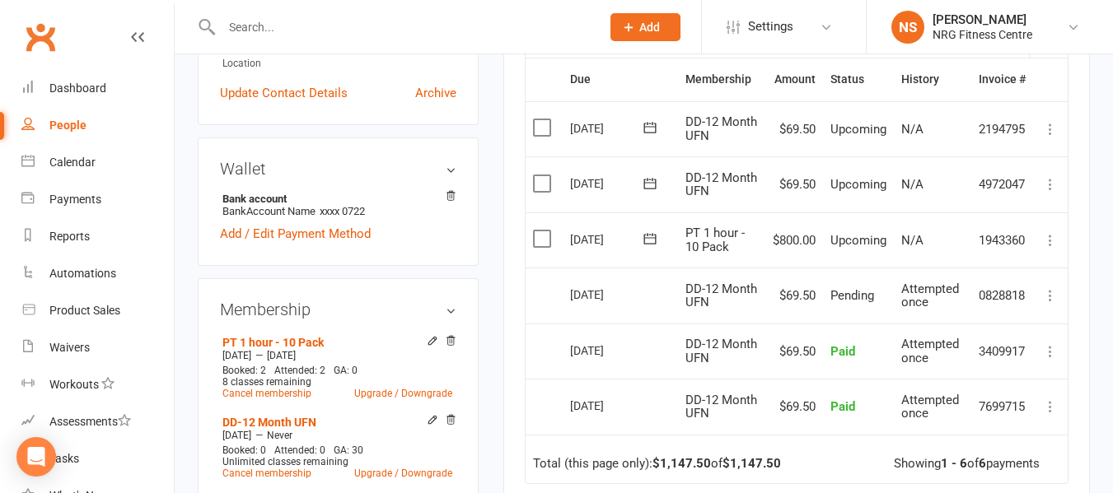
click at [1048, 236] on icon at bounding box center [1050, 240] width 16 height 16
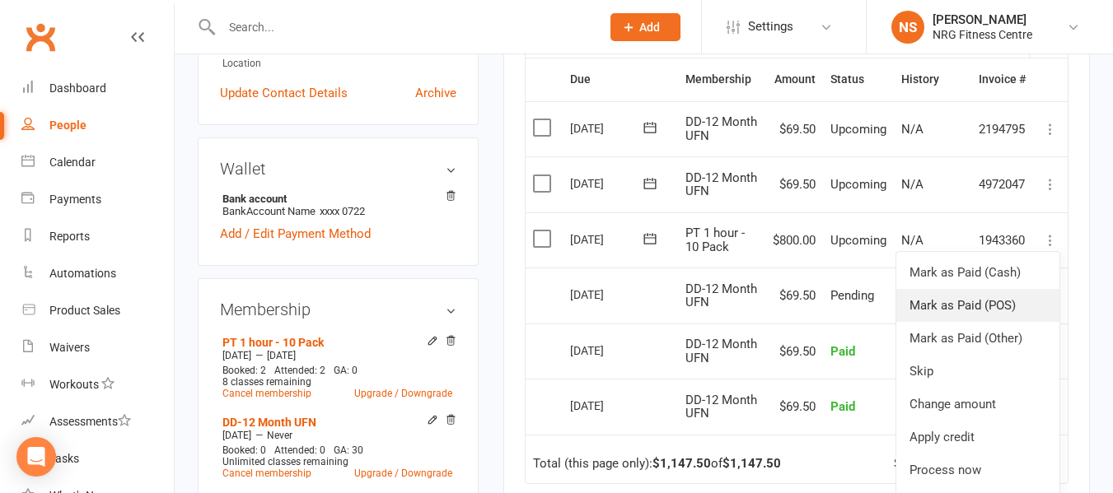
click at [1002, 311] on link "Mark as Paid (POS)" at bounding box center [977, 305] width 163 height 33
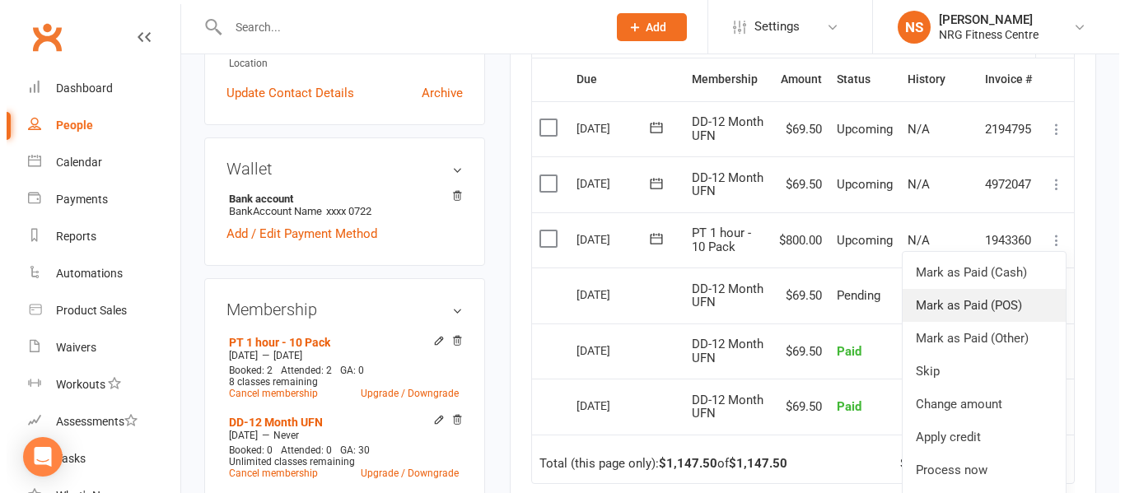
scroll to position [392, 0]
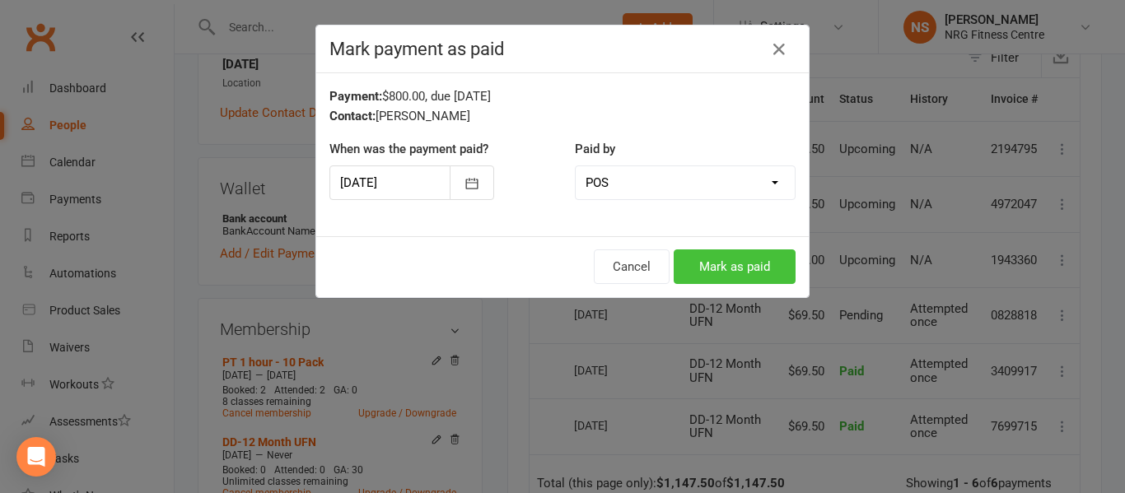
click at [705, 261] on button "Mark as paid" at bounding box center [735, 267] width 122 height 35
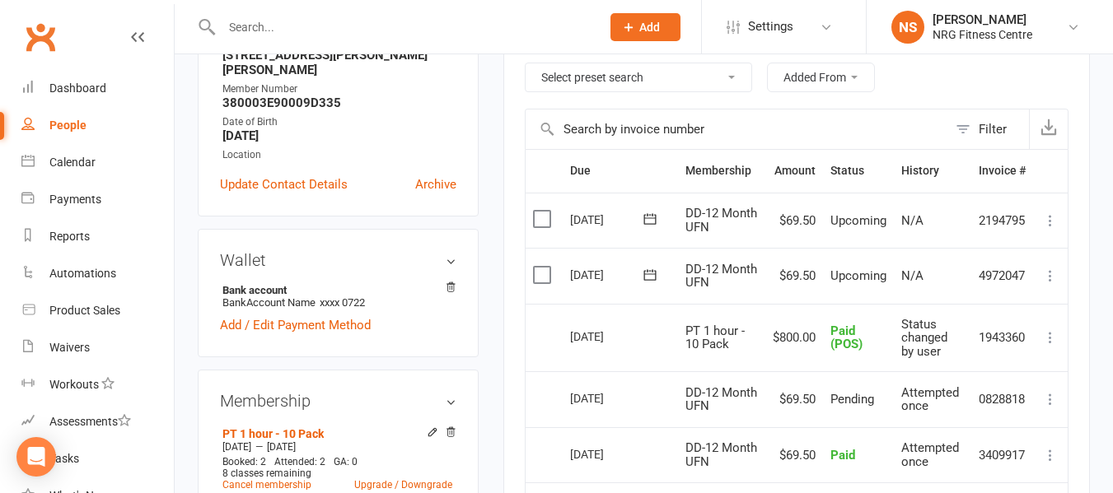
scroll to position [494, 0]
